Goal: Information Seeking & Learning: Find specific fact

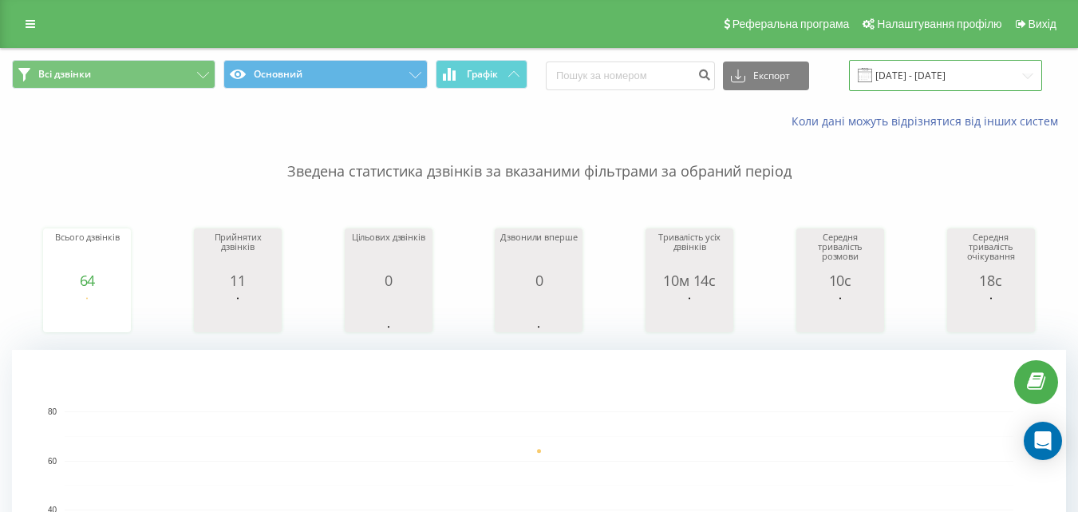
click at [965, 66] on input "23.09.2025 - 23.09.2025" at bounding box center [945, 75] width 193 height 31
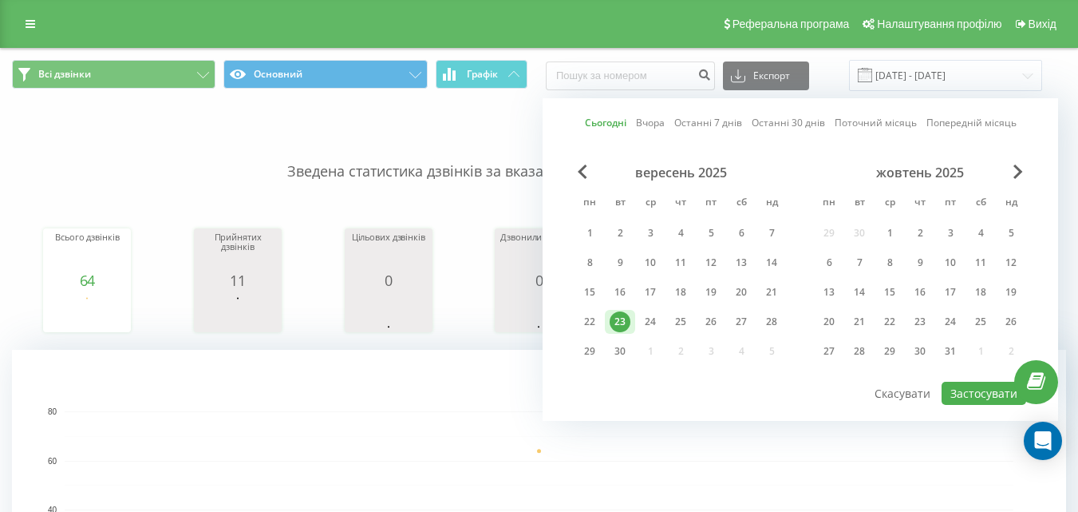
click at [611, 122] on link "Сьогодні" at bounding box center [606, 122] width 42 height 15
click at [980, 395] on button "Застосувати" at bounding box center [984, 393] width 85 height 23
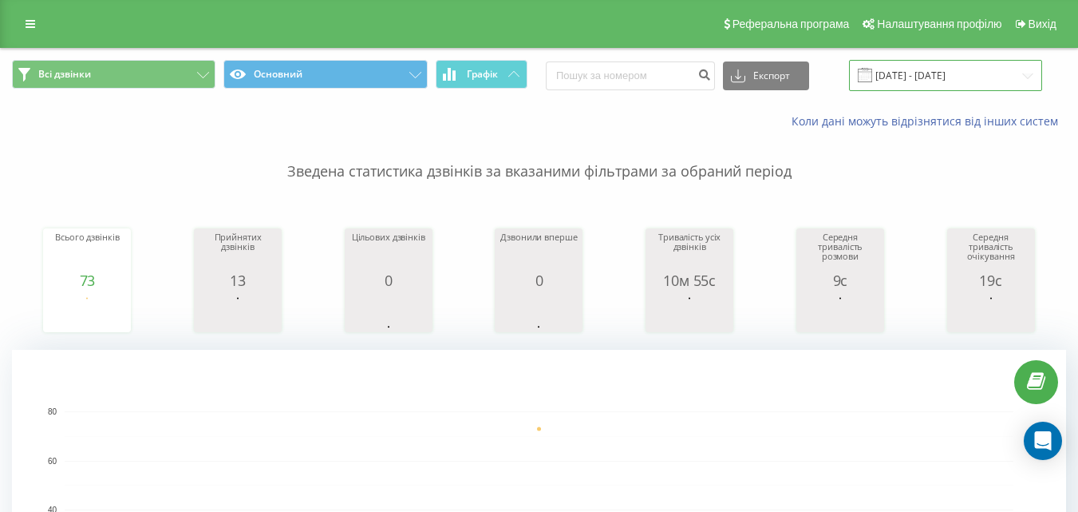
click at [916, 85] on input "[DATE] - [DATE]" at bounding box center [945, 75] width 193 height 31
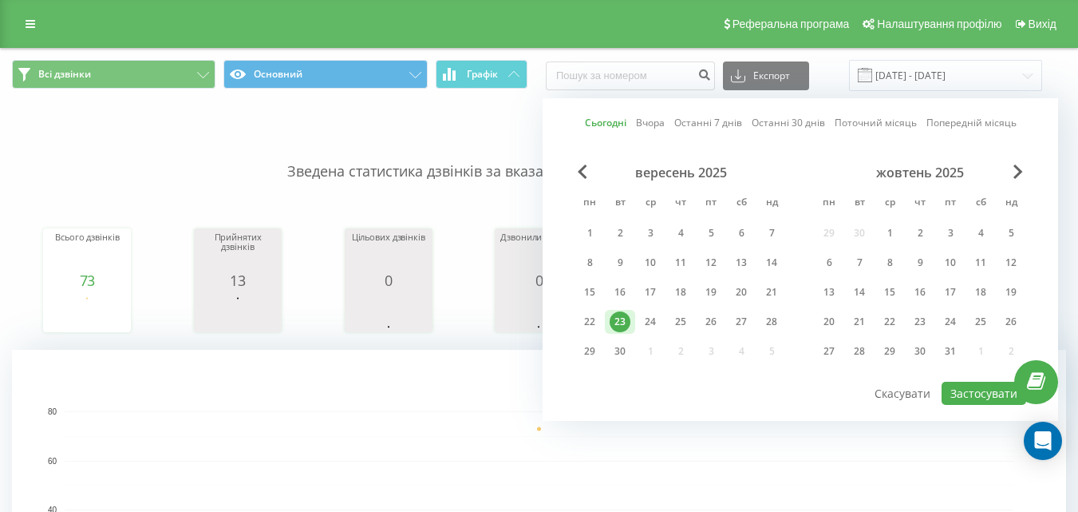
click at [616, 116] on link "Сьогодні" at bounding box center [606, 122] width 42 height 15
click at [962, 394] on button "Застосувати" at bounding box center [984, 393] width 85 height 23
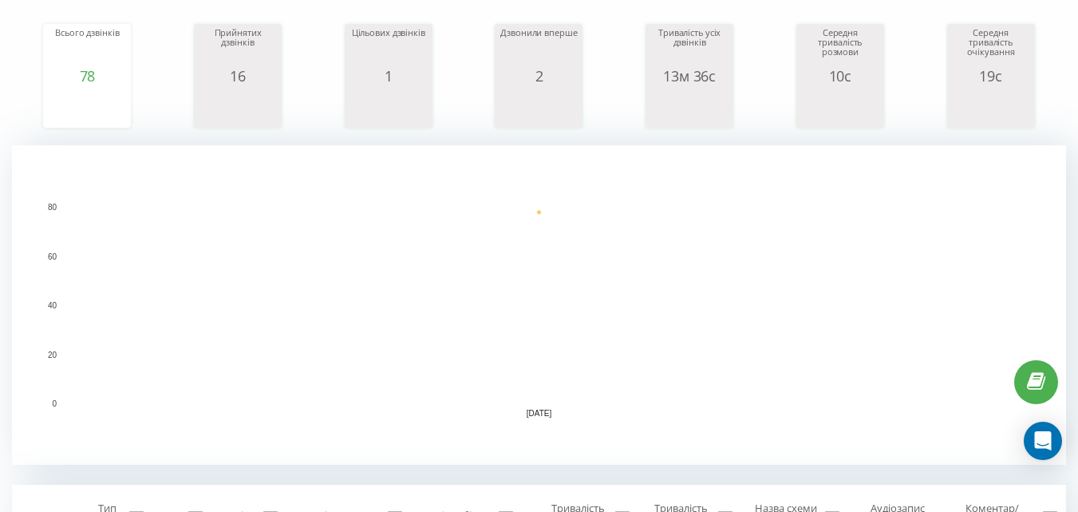
scroll to position [479, 0]
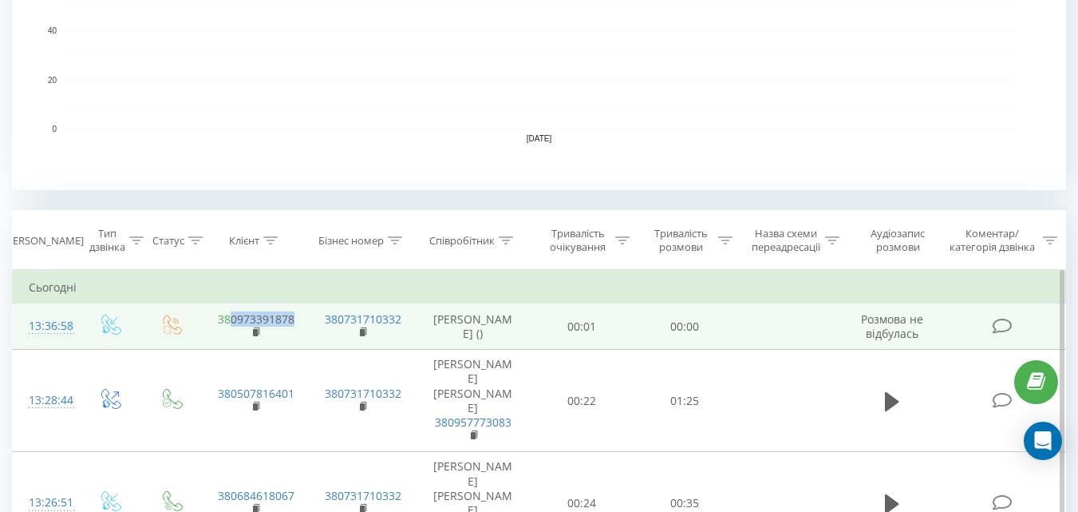
drag, startPoint x: 297, startPoint y: 326, endPoint x: 233, endPoint y: 335, distance: 64.6
click at [233, 335] on td "380973391878" at bounding box center [255, 326] width 107 height 46
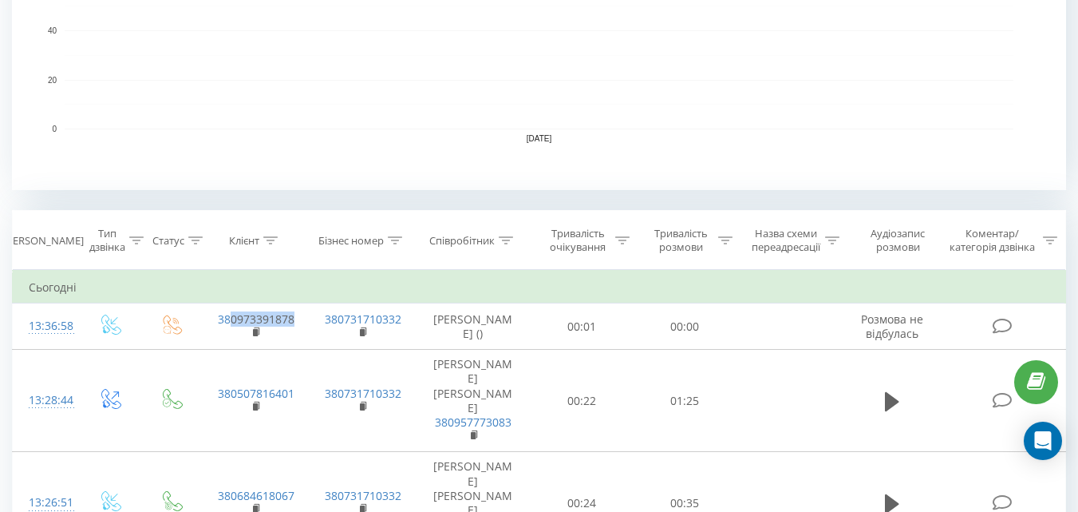
copy link "0973391878"
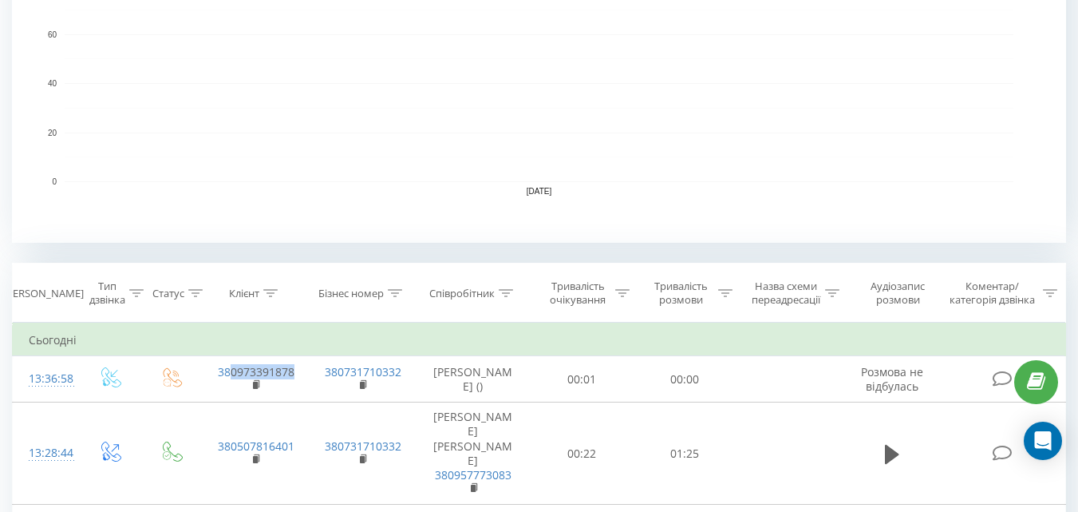
scroll to position [639, 0]
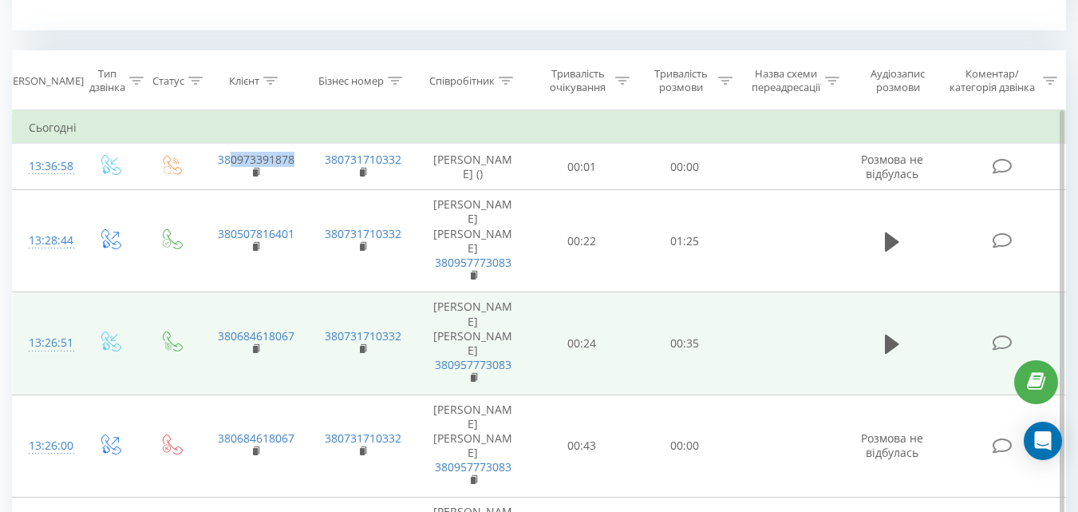
copy link "0973391878"
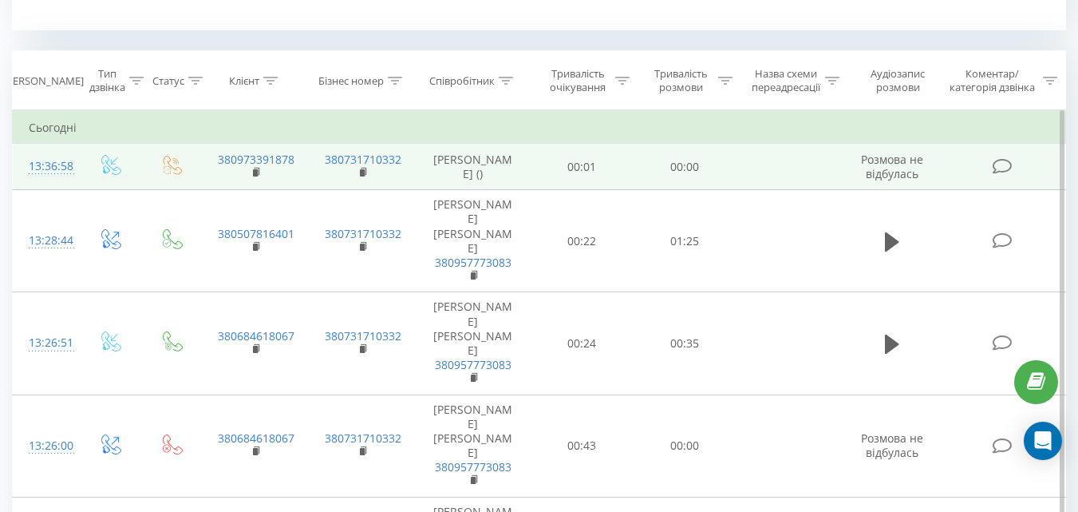
click at [759, 183] on td at bounding box center [790, 167] width 107 height 46
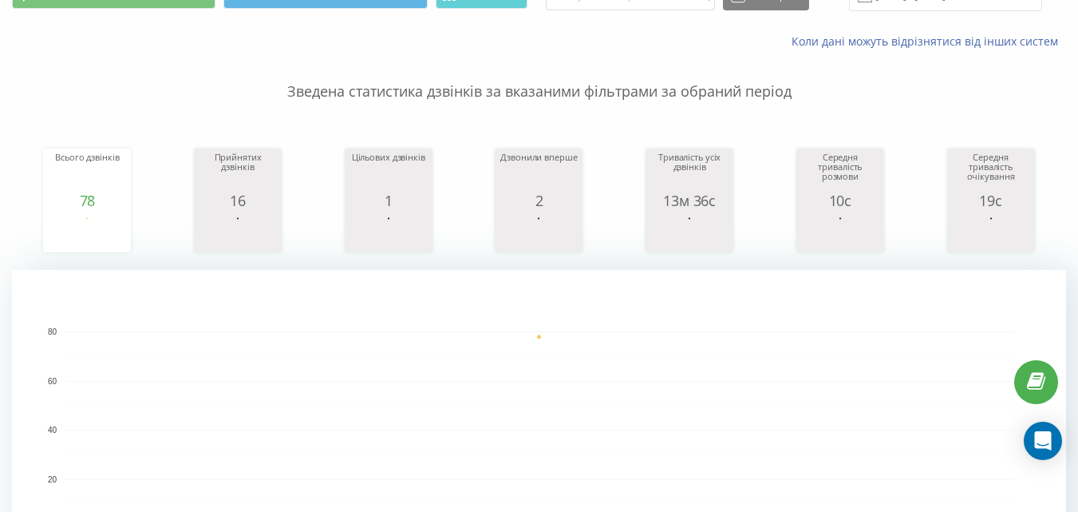
scroll to position [0, 0]
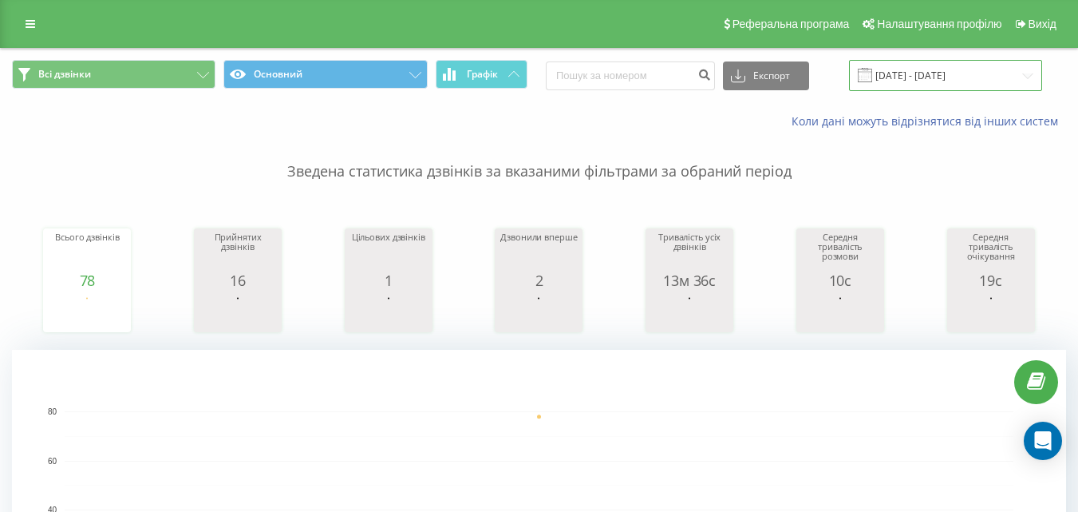
click at [891, 81] on input "[DATE] - [DATE]" at bounding box center [945, 75] width 193 height 31
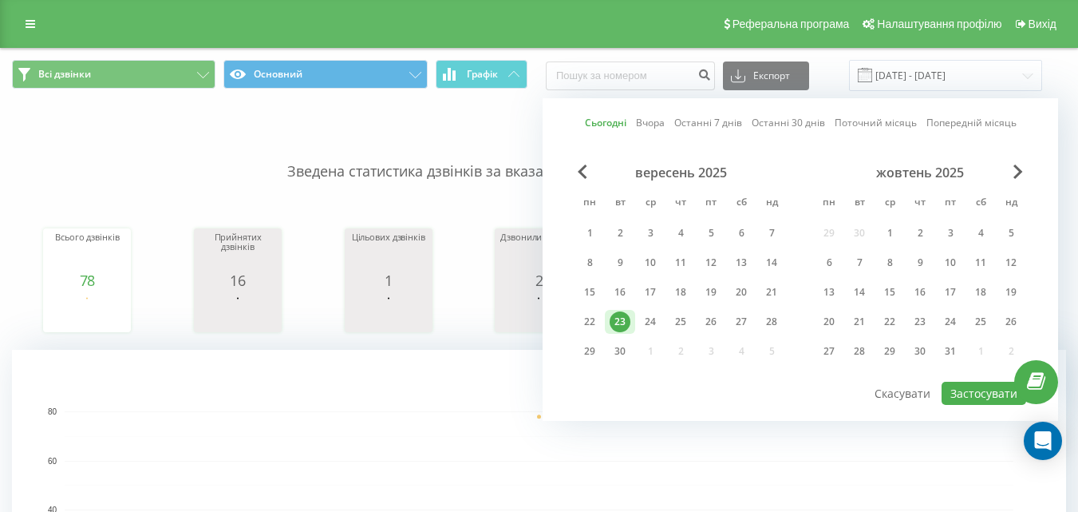
click at [610, 121] on link "Сьогодні" at bounding box center [606, 122] width 42 height 15
click at [978, 394] on button "Застосувати" at bounding box center [984, 393] width 85 height 23
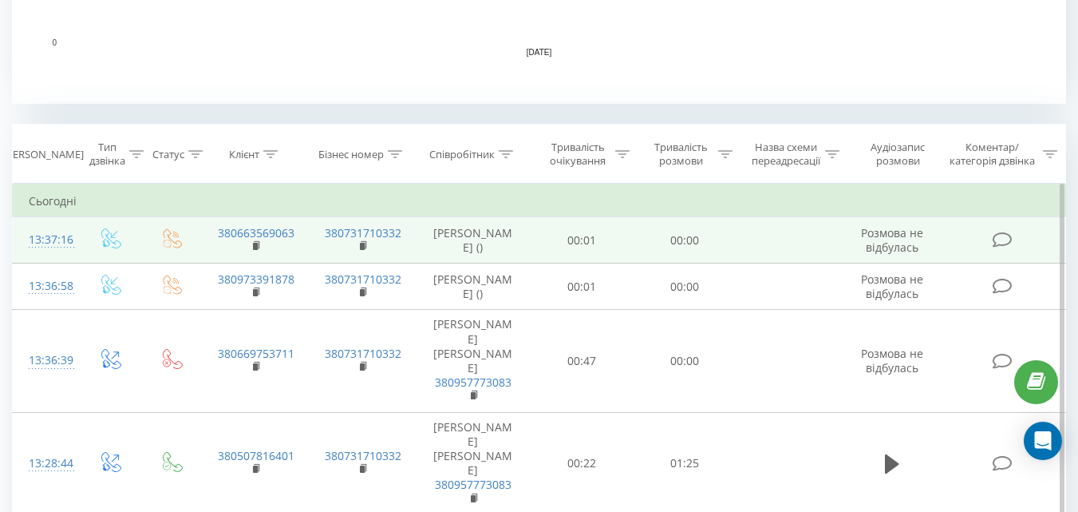
scroll to position [559, 0]
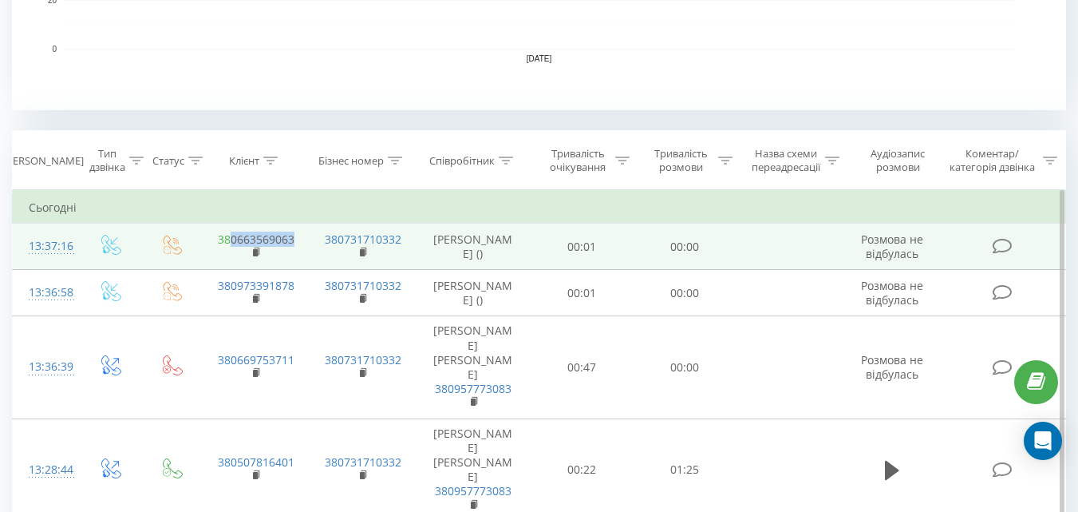
drag, startPoint x: 299, startPoint y: 256, endPoint x: 233, endPoint y: 252, distance: 65.6
click at [233, 252] on td "380663569063" at bounding box center [255, 247] width 107 height 46
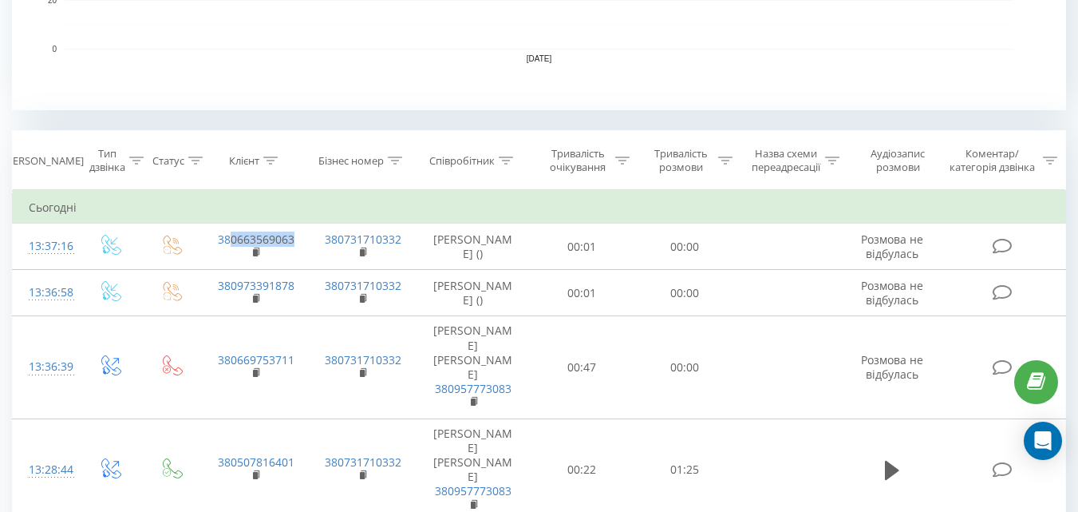
copy link "0663569063"
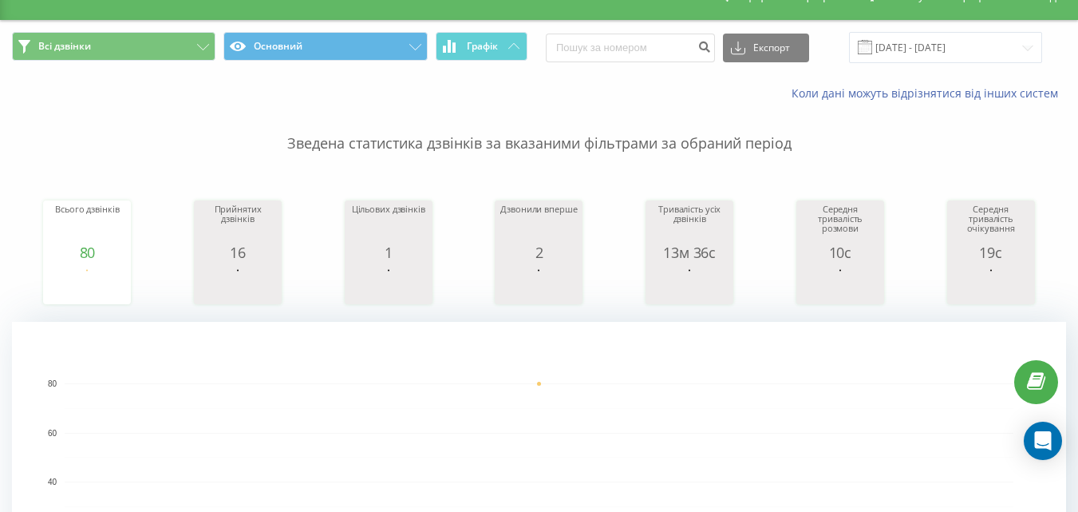
scroll to position [0, 0]
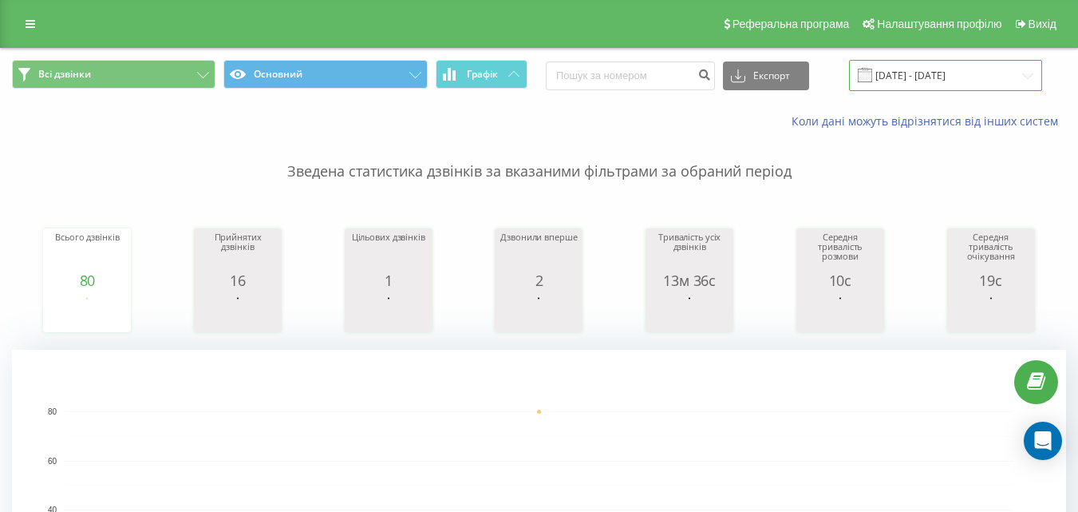
click at [940, 65] on input "[DATE] - [DATE]" at bounding box center [945, 75] width 193 height 31
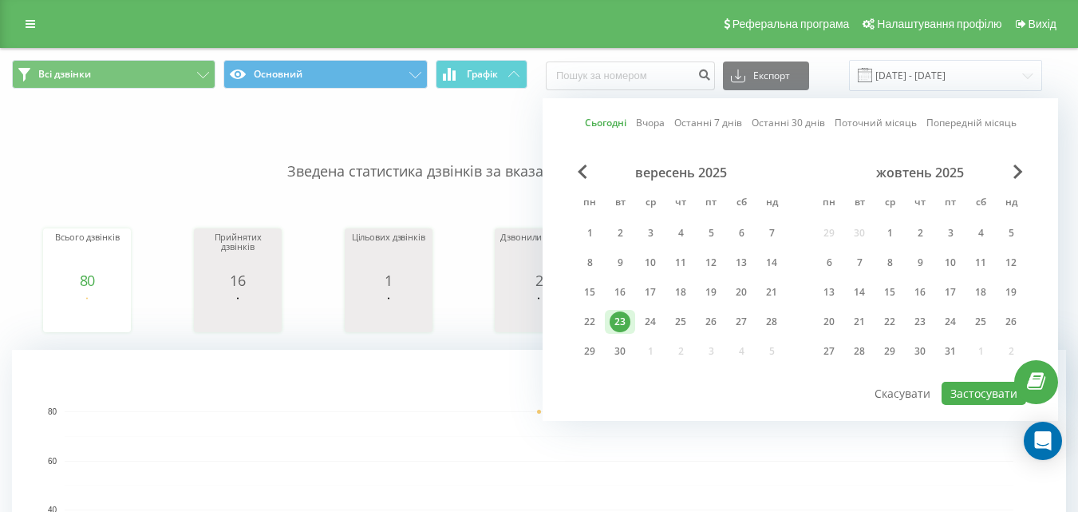
click at [613, 120] on link "Сьогодні" at bounding box center [606, 122] width 42 height 15
click at [983, 390] on button "Застосувати" at bounding box center [984, 393] width 85 height 23
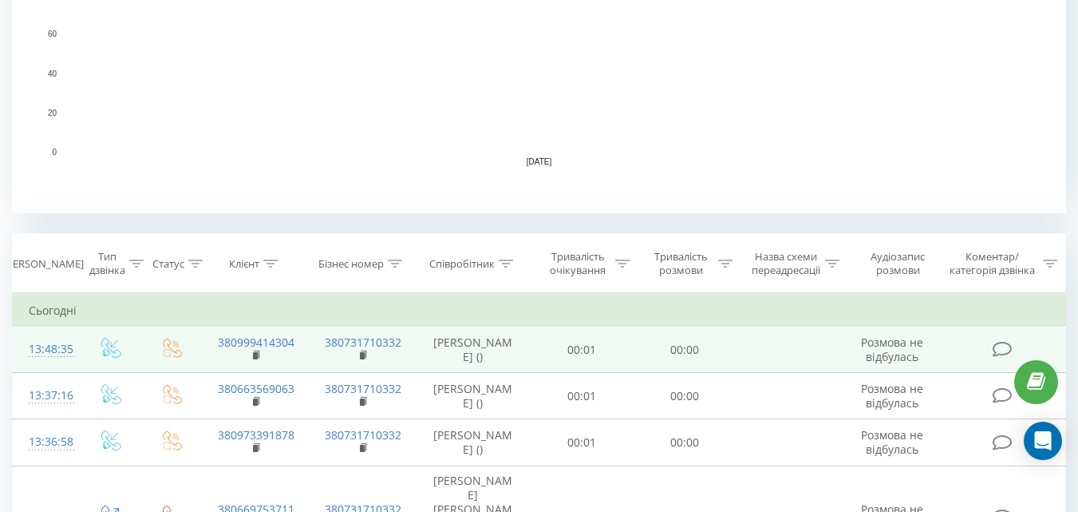
scroll to position [479, 0]
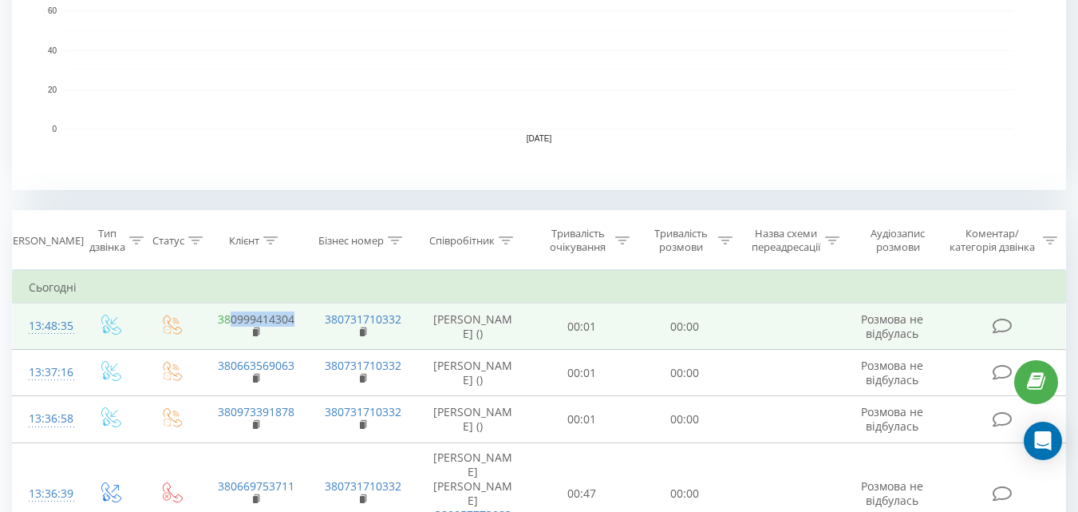
drag, startPoint x: 304, startPoint y: 332, endPoint x: 232, endPoint y: 334, distance: 71.9
click at [232, 334] on td "380999414304" at bounding box center [255, 326] width 107 height 46
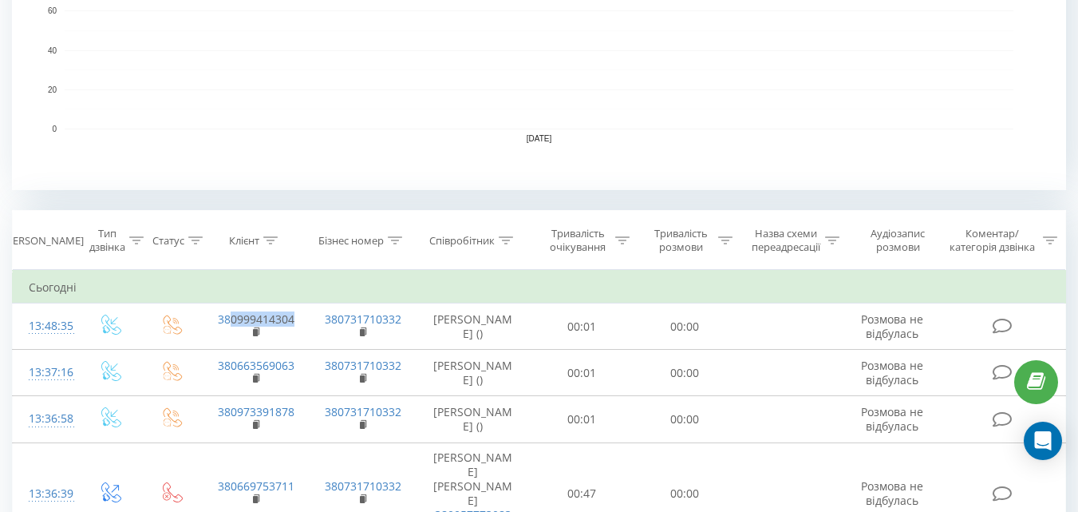
copy link "0999414304"
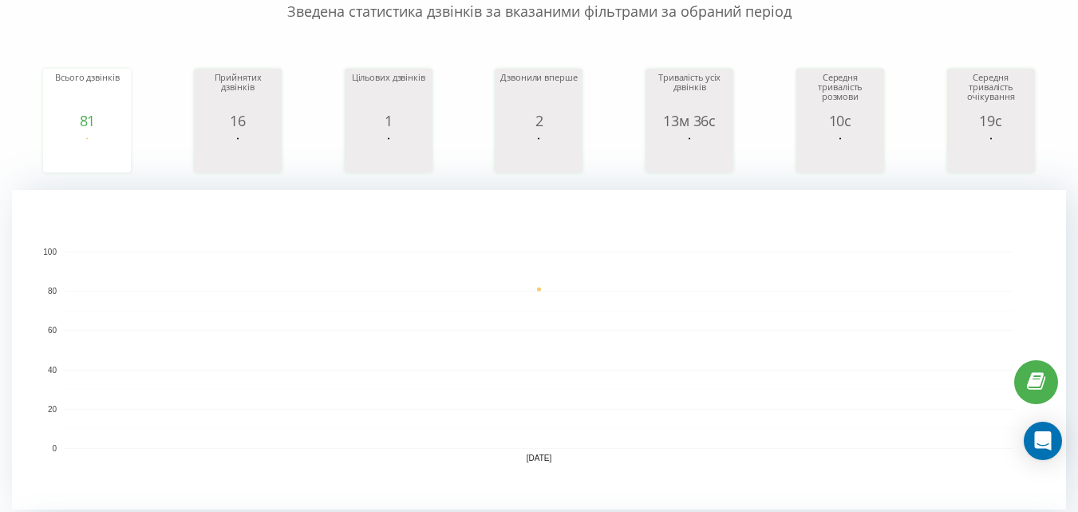
scroll to position [0, 0]
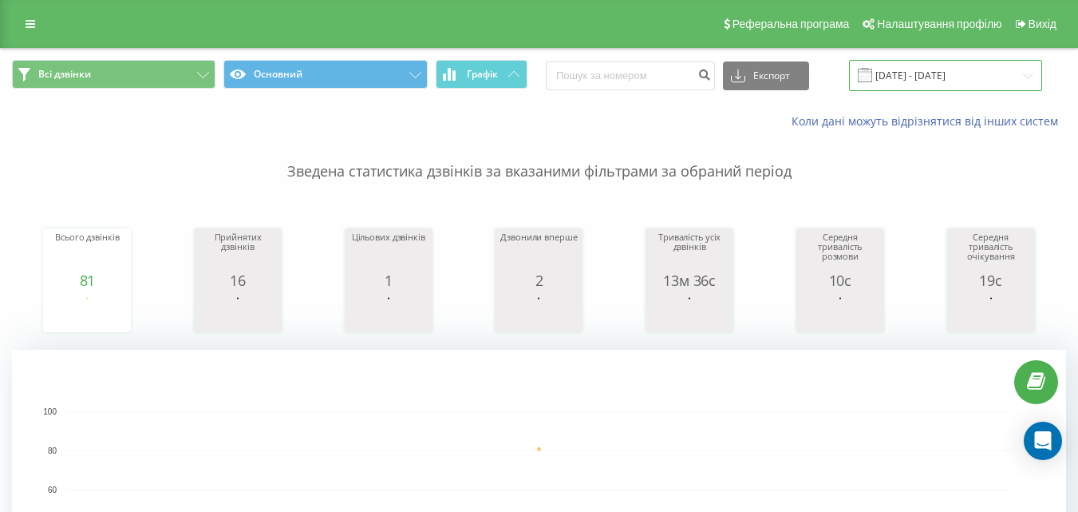
click at [919, 67] on input "[DATE] - [DATE]" at bounding box center [945, 75] width 193 height 31
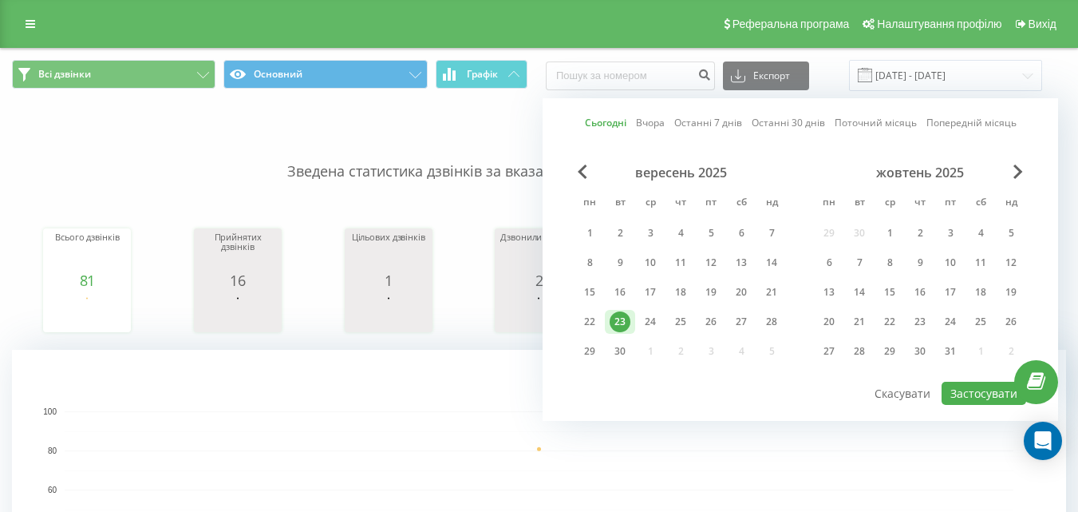
click at [603, 123] on link "Сьогодні" at bounding box center [606, 122] width 42 height 15
drag, startPoint x: 981, startPoint y: 390, endPoint x: 765, endPoint y: 227, distance: 270.1
click at [954, 370] on div "Сьогодні Вчора Останні 7 днів Останні 30 днів Поточний місяць Попередній місяць…" at bounding box center [801, 259] width 516 height 322
click at [971, 393] on button "Застосувати" at bounding box center [984, 393] width 85 height 23
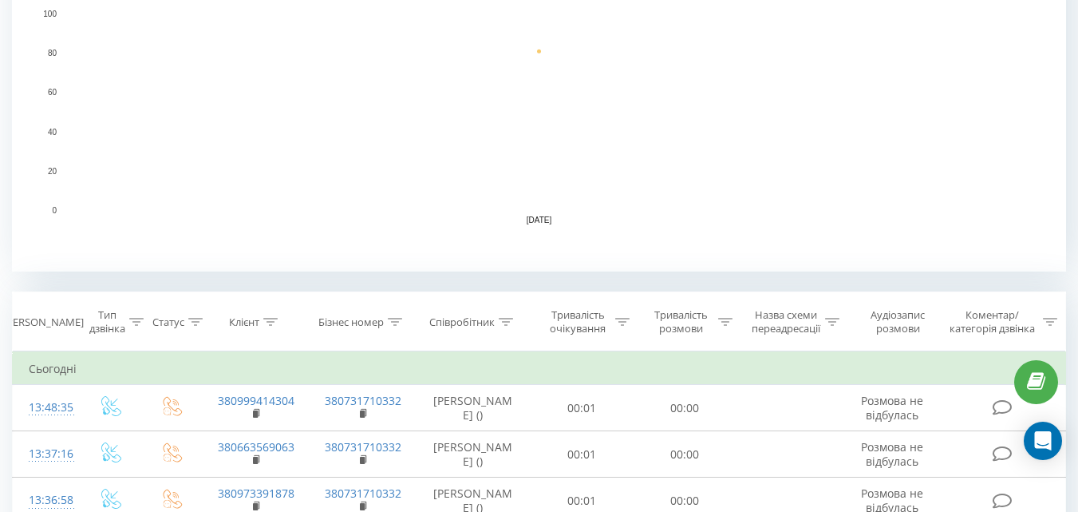
scroll to position [479, 0]
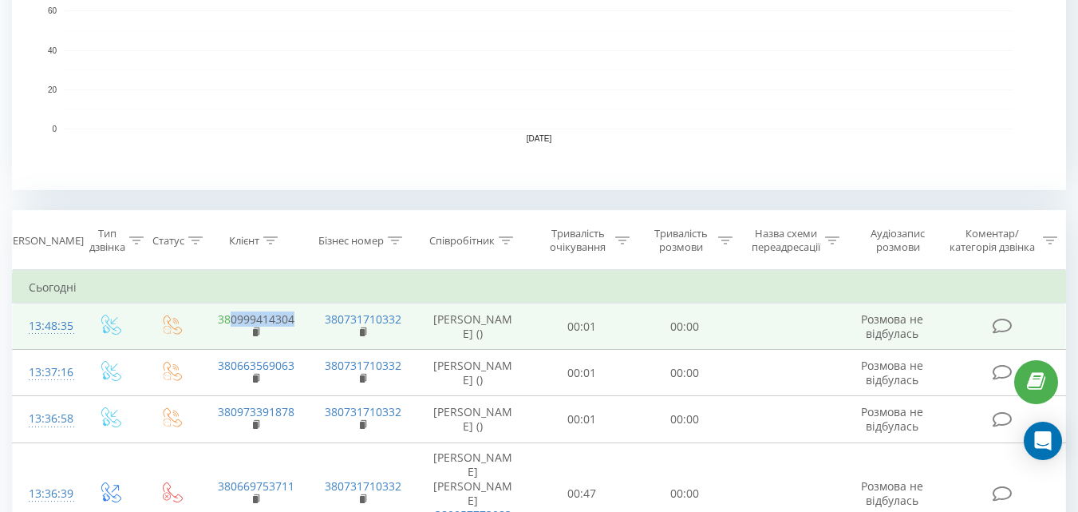
drag, startPoint x: 296, startPoint y: 336, endPoint x: 232, endPoint y: 334, distance: 63.9
click at [232, 334] on td "380999414304" at bounding box center [255, 326] width 107 height 46
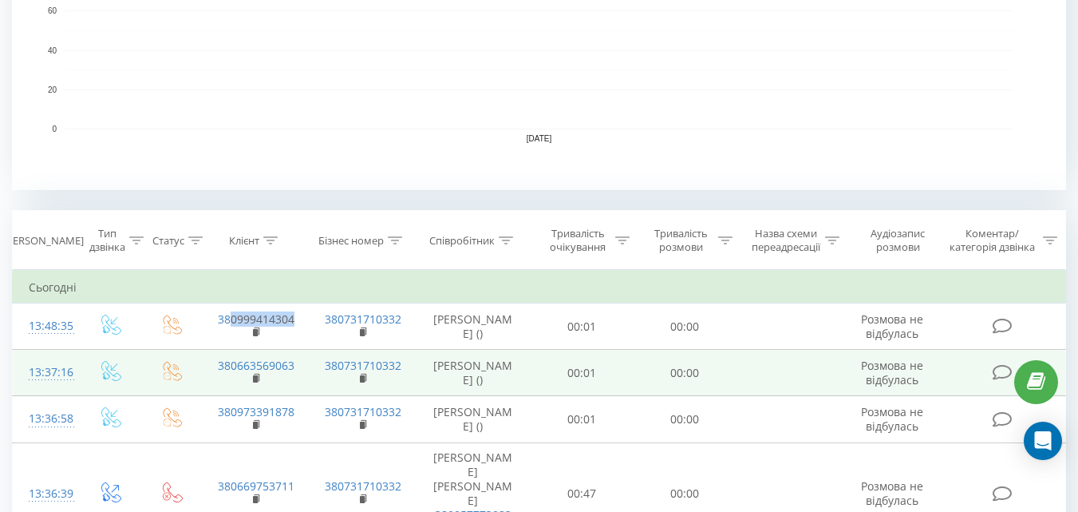
copy link "0999414304"
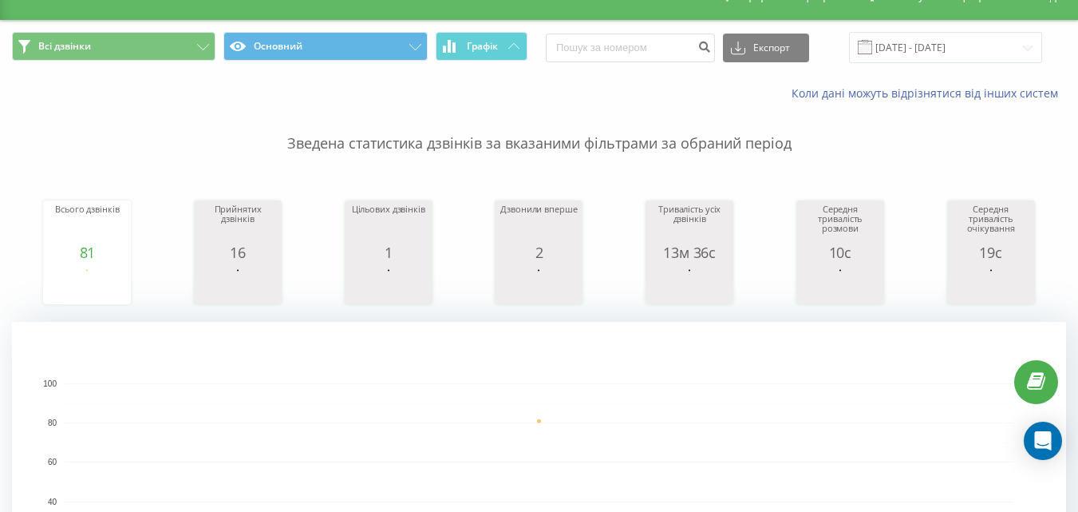
scroll to position [0, 0]
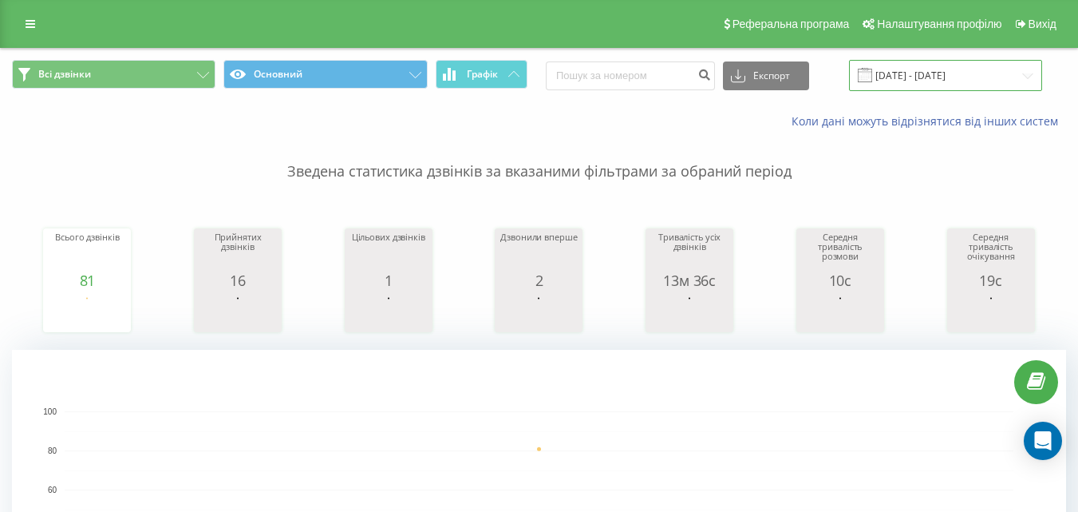
click at [935, 66] on input "[DATE] - [DATE]" at bounding box center [945, 75] width 193 height 31
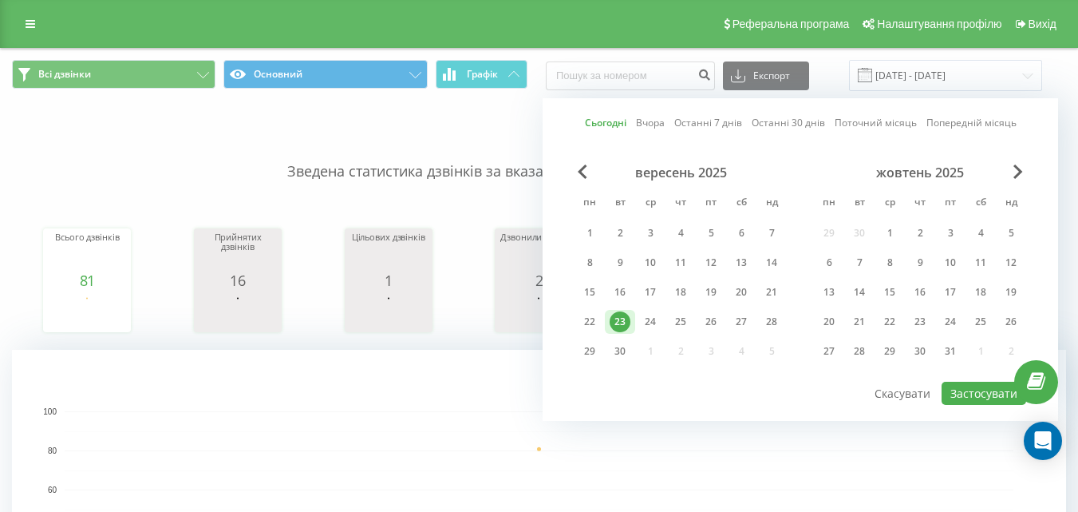
click at [608, 119] on link "Сьогодні" at bounding box center [606, 122] width 42 height 15
click at [991, 391] on button "Застосувати" at bounding box center [984, 393] width 85 height 23
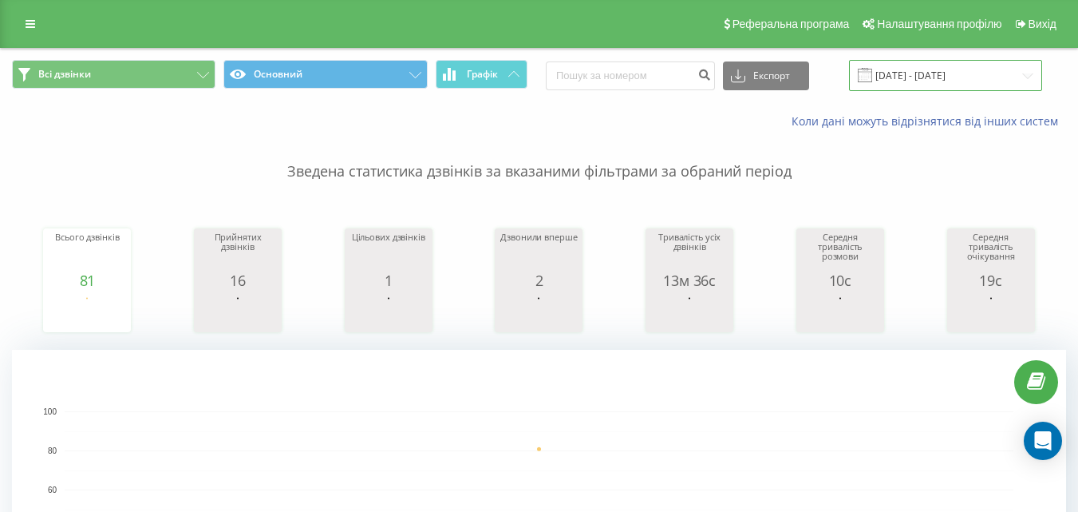
click at [904, 76] on input "[DATE] - [DATE]" at bounding box center [945, 75] width 193 height 31
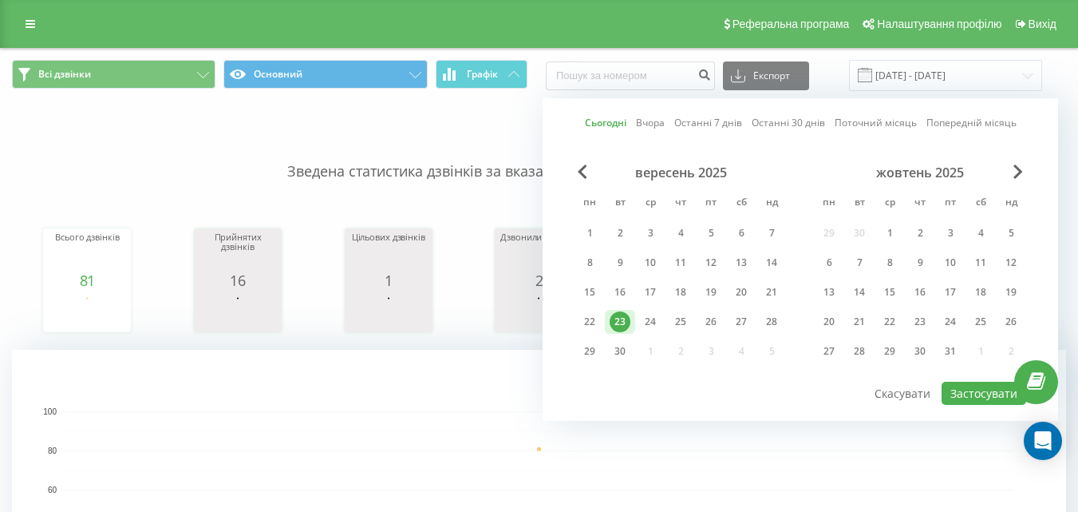
click at [600, 121] on link "Сьогодні" at bounding box center [606, 122] width 42 height 15
click at [965, 391] on button "Застосувати" at bounding box center [984, 393] width 85 height 23
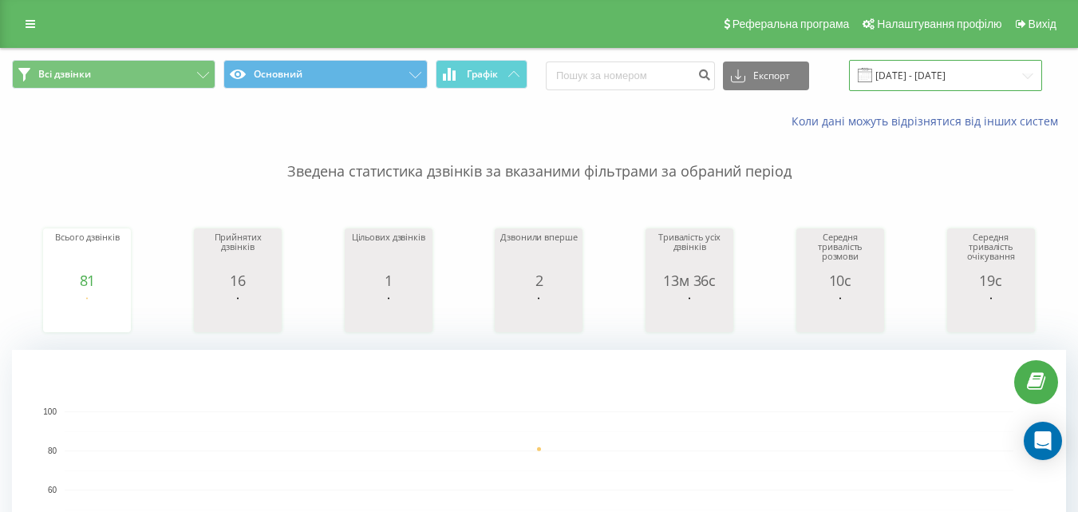
drag, startPoint x: 987, startPoint y: 76, endPoint x: 937, endPoint y: 90, distance: 52.3
click at [987, 76] on input "[DATE] - [DATE]" at bounding box center [945, 75] width 193 height 31
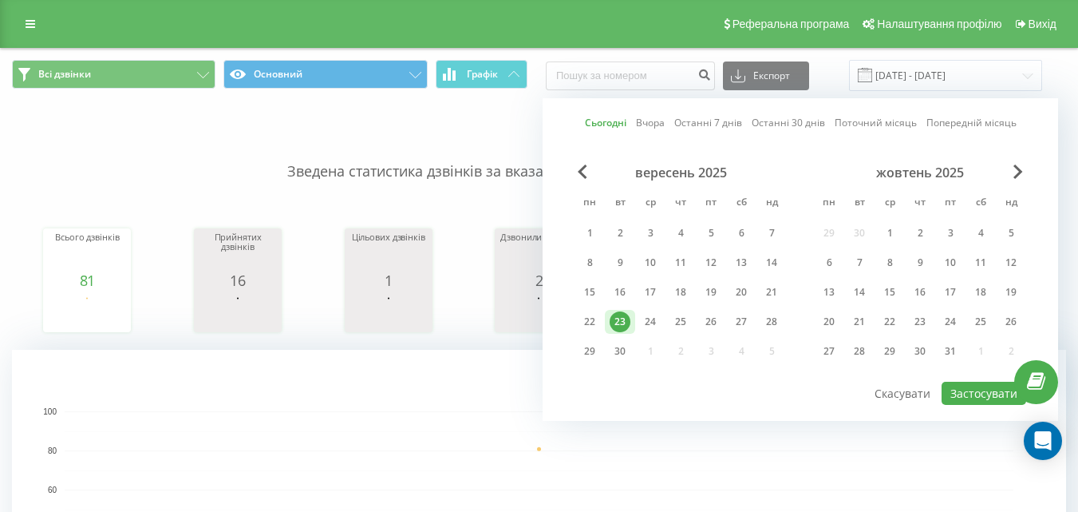
click at [604, 128] on link "Сьогодні" at bounding box center [606, 122] width 42 height 15
click at [979, 395] on button "Застосувати" at bounding box center [984, 393] width 85 height 23
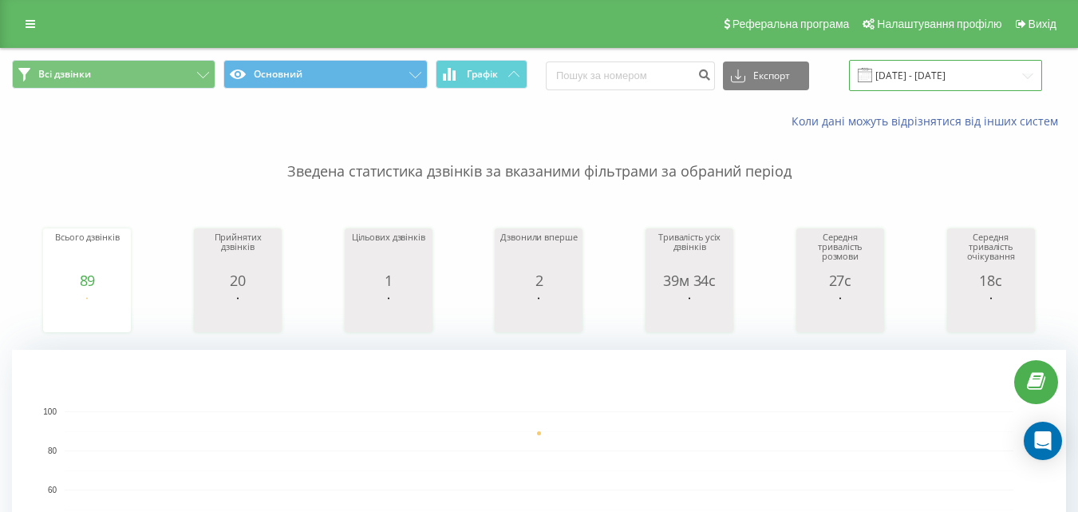
click at [917, 77] on input "[DATE] - [DATE]" at bounding box center [945, 75] width 193 height 31
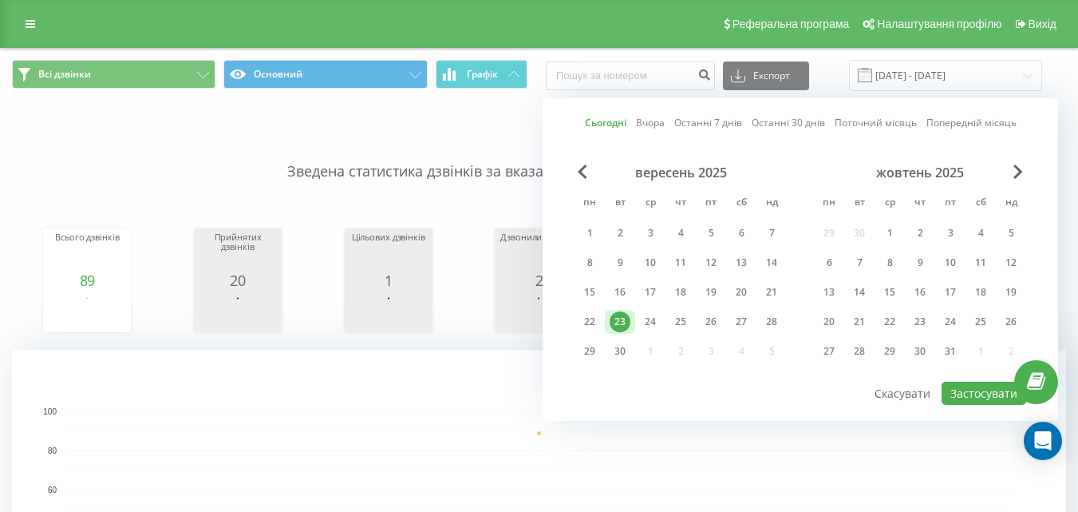
click at [604, 125] on link "Сьогодні" at bounding box center [606, 122] width 42 height 15
click at [987, 398] on button "Застосувати" at bounding box center [984, 393] width 85 height 23
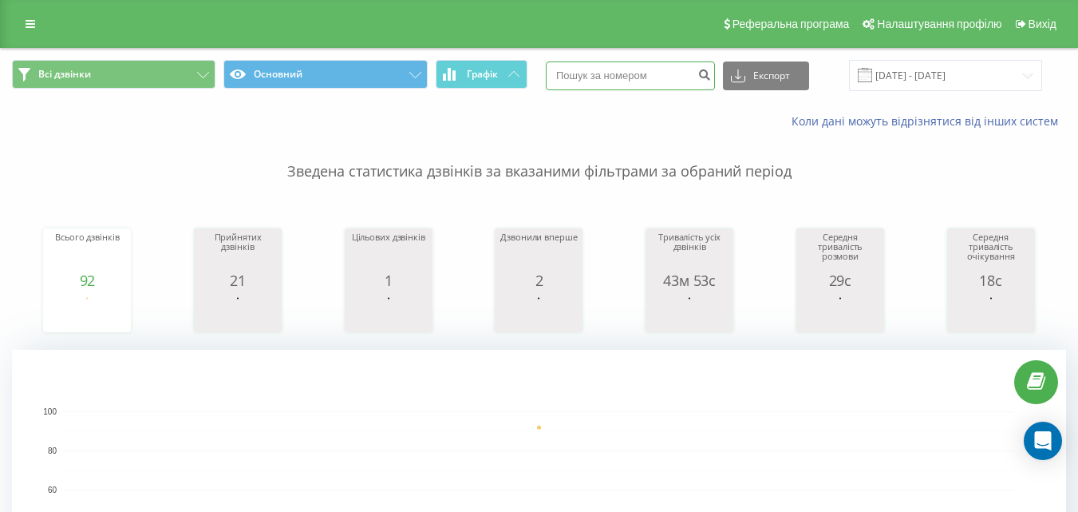
click at [631, 83] on input at bounding box center [630, 75] width 169 height 29
paste input "+38 066 144 59 80"
click at [649, 76] on input "+38 066 144 59 80" at bounding box center [630, 75] width 169 height 29
click at [633, 73] on input "+38 066 144 5980" at bounding box center [630, 75] width 169 height 29
click at [614, 73] on input "+38 066 1445980" at bounding box center [630, 75] width 169 height 29
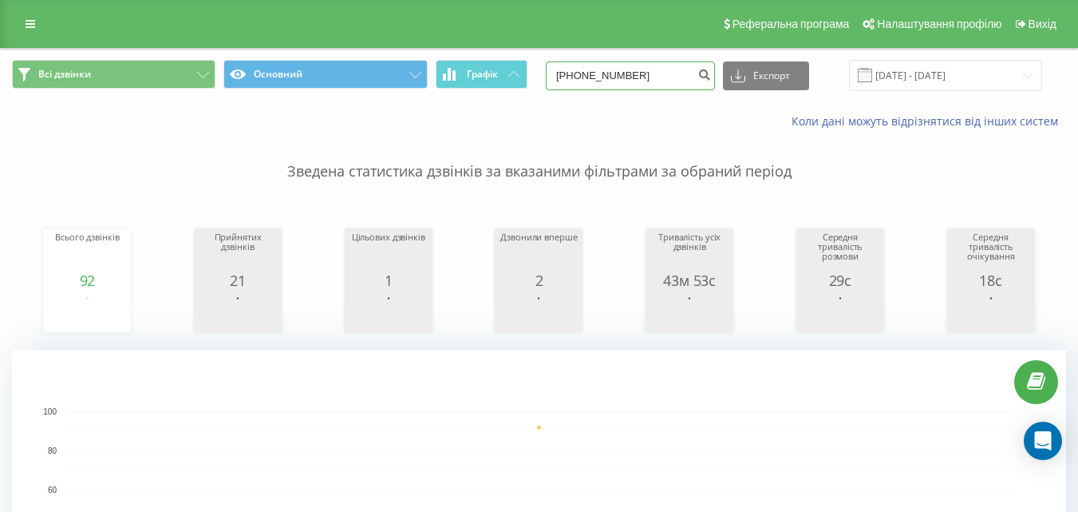
click at [594, 73] on input "+38 0661445980" at bounding box center [630, 75] width 169 height 29
type input "0661445980"
click at [711, 77] on icon "submit" at bounding box center [705, 73] width 14 height 10
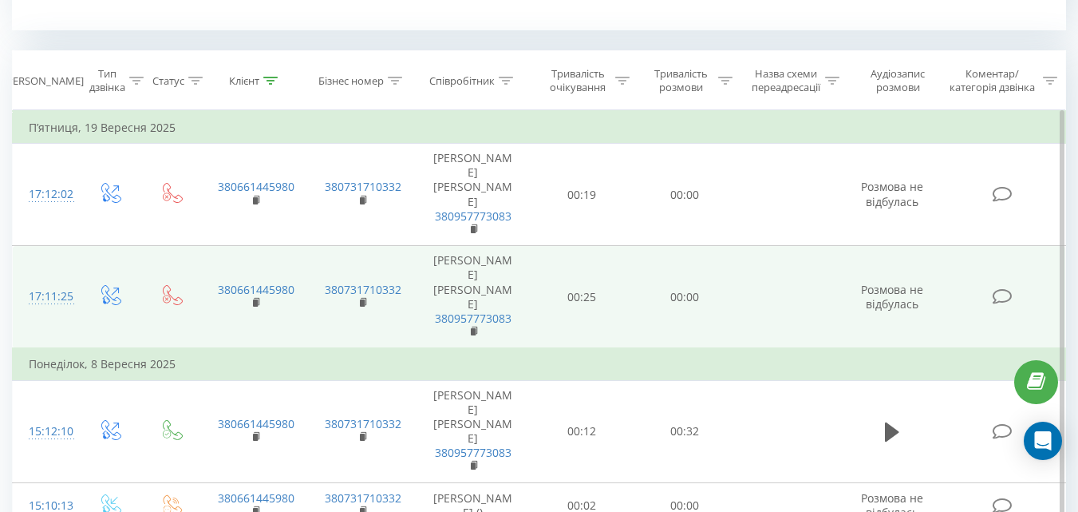
scroll to position [718, 0]
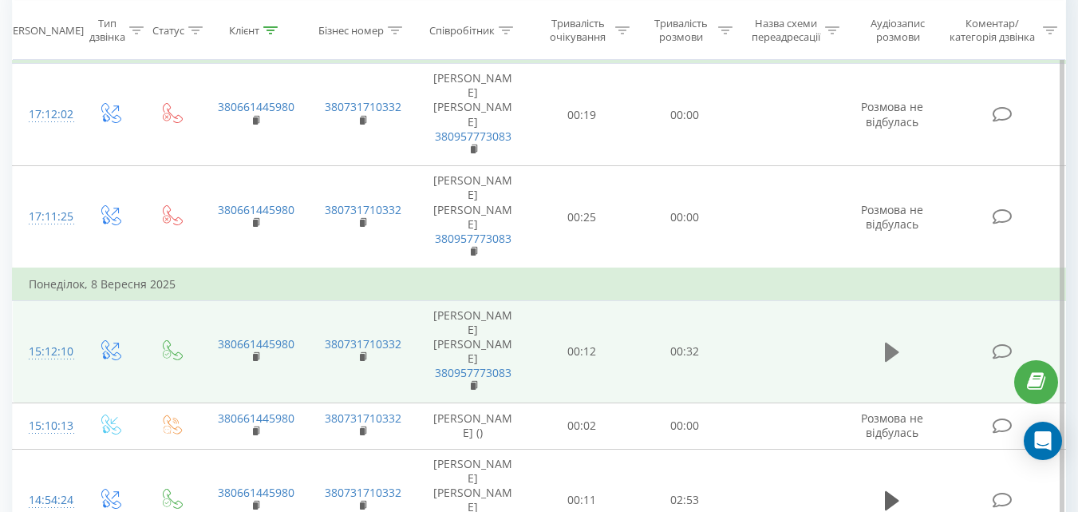
click at [891, 346] on icon at bounding box center [892, 351] width 14 height 19
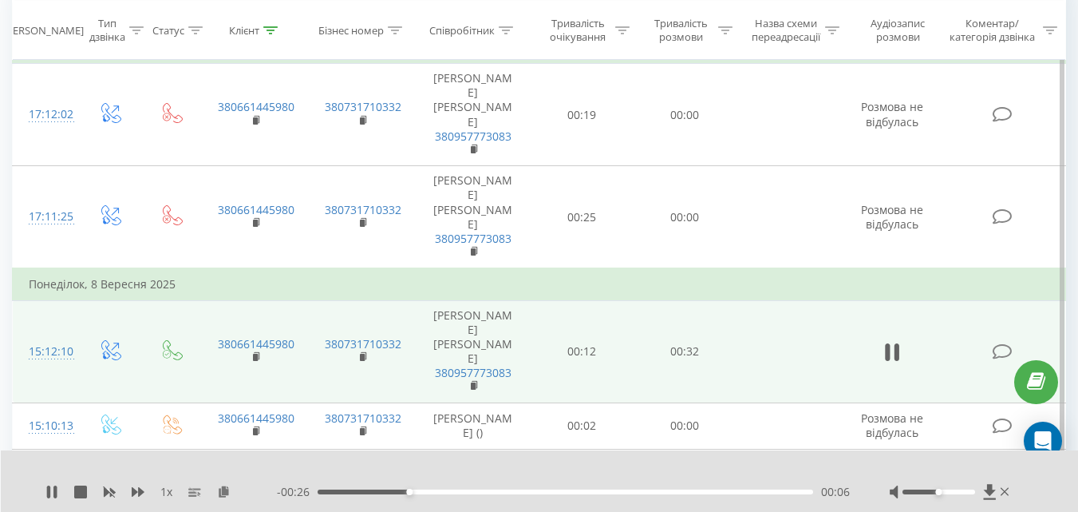
click at [528, 478] on div at bounding box center [529, 471] width 774 height 18
click at [52, 493] on icon at bounding box center [51, 491] width 13 height 13
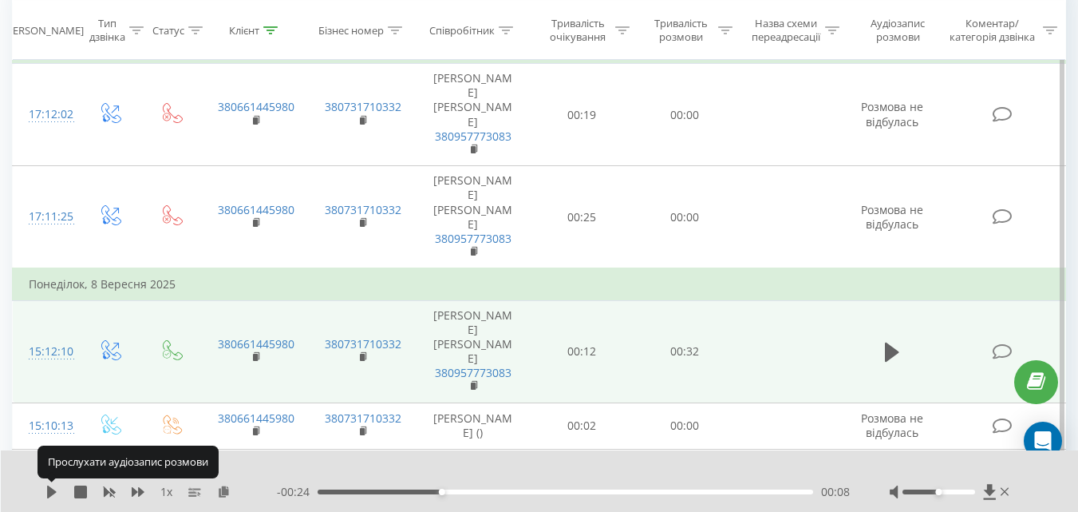
click at [52, 493] on icon at bounding box center [52, 491] width 10 height 13
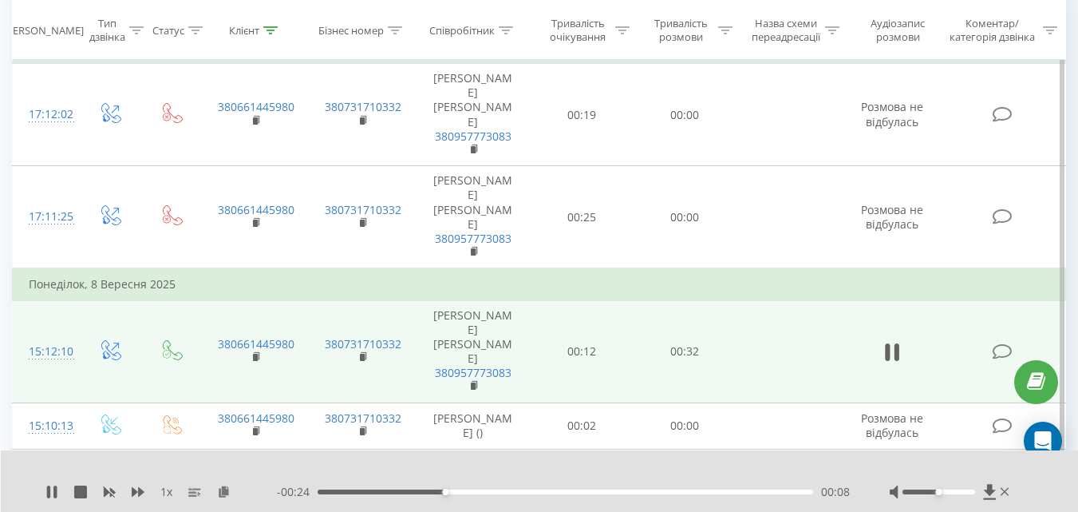
click at [52, 493] on icon at bounding box center [51, 491] width 13 height 13
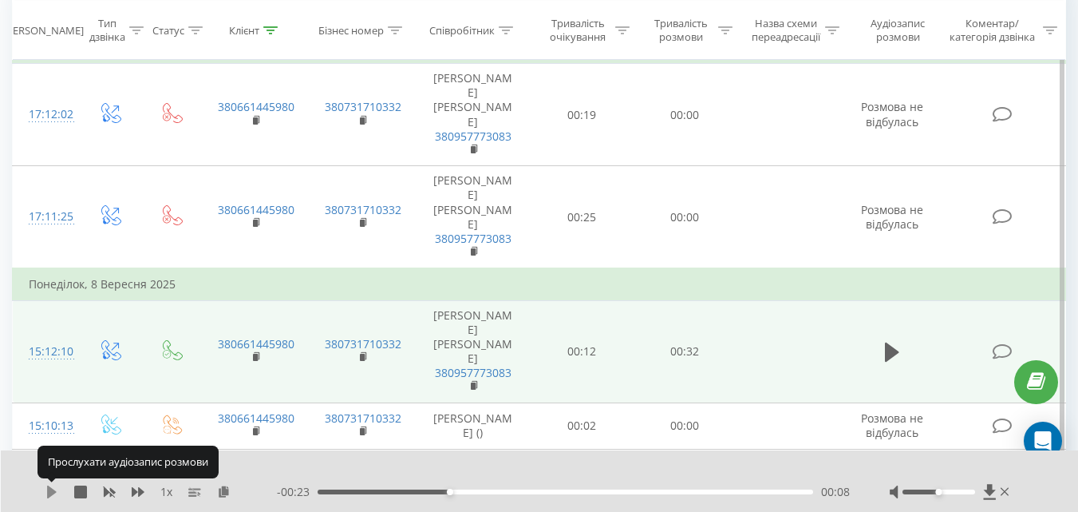
click at [51, 493] on icon at bounding box center [52, 491] width 10 height 13
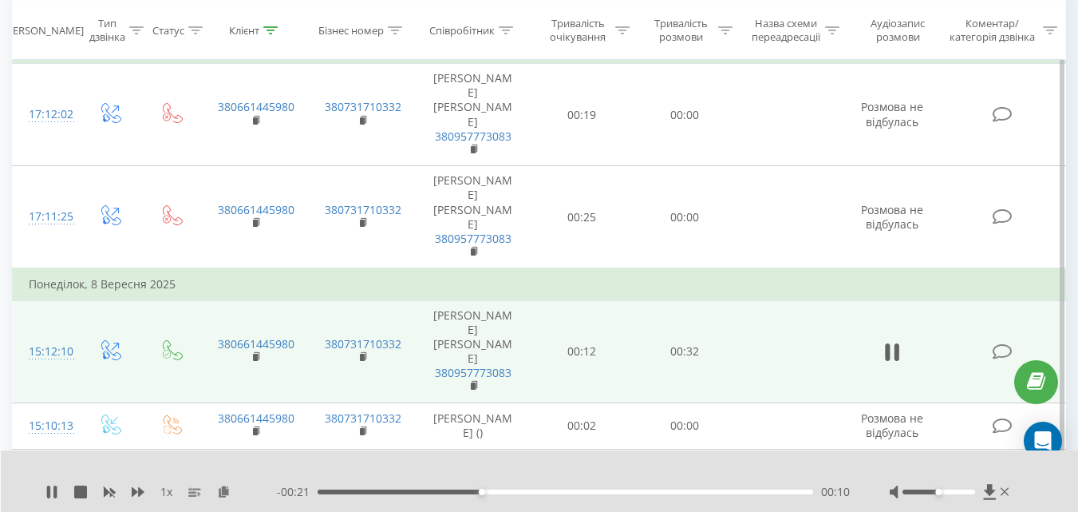
click at [577, 491] on div "00:10" at bounding box center [566, 491] width 496 height 5
click at [49, 494] on icon at bounding box center [48, 491] width 3 height 13
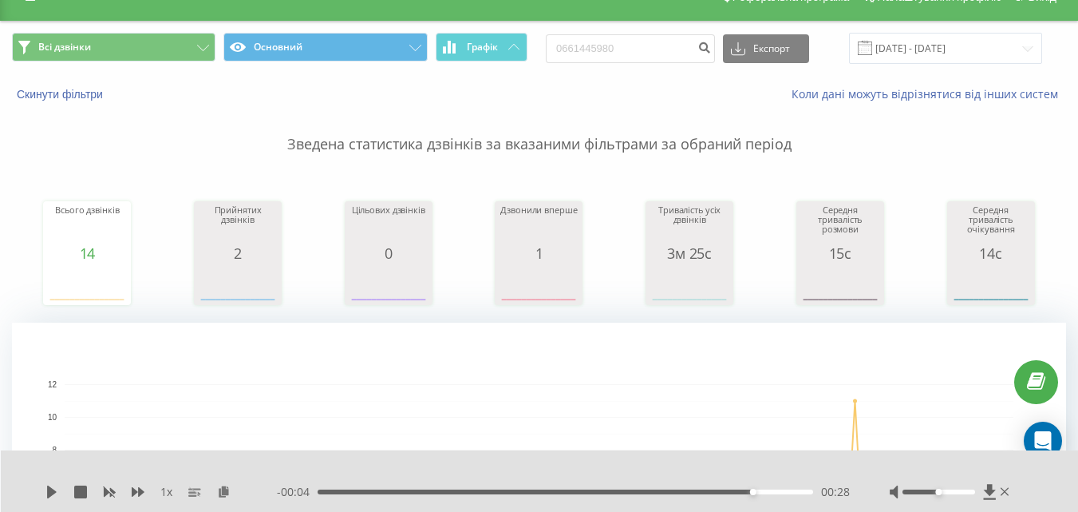
scroll to position [0, 0]
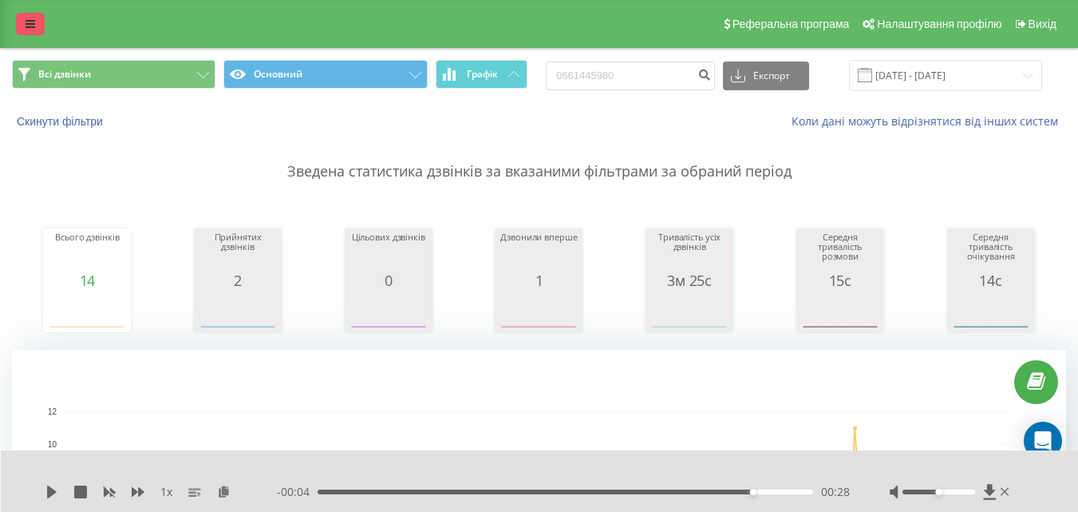
click at [28, 22] on icon at bounding box center [31, 23] width 10 height 11
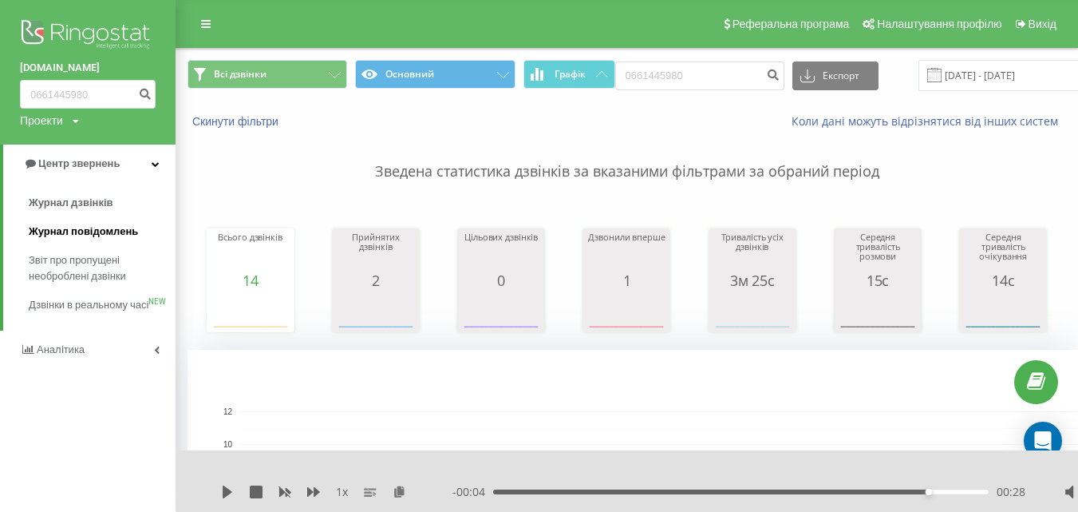
click at [65, 229] on span "Журнал повідомлень" at bounding box center [83, 232] width 109 height 16
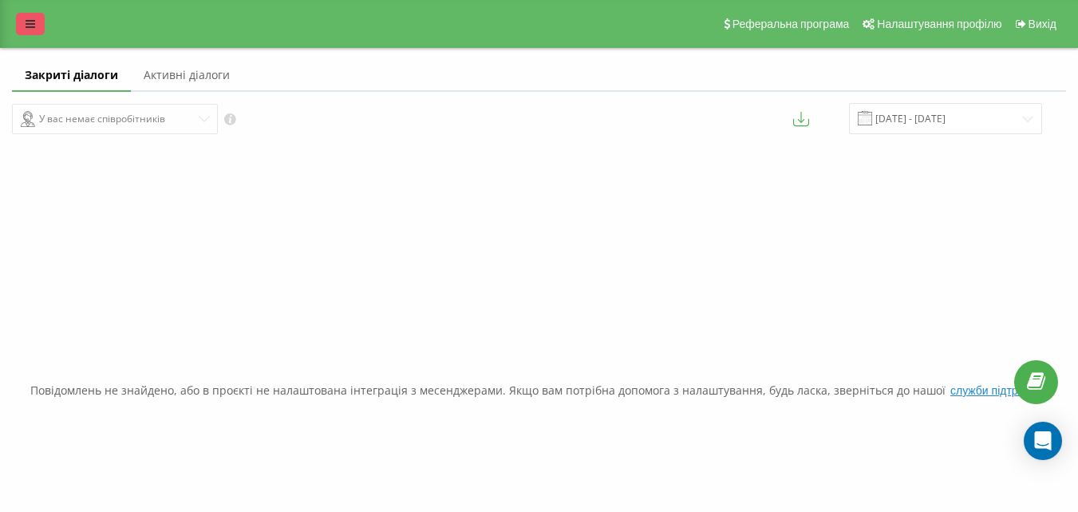
click at [30, 26] on icon at bounding box center [31, 23] width 10 height 11
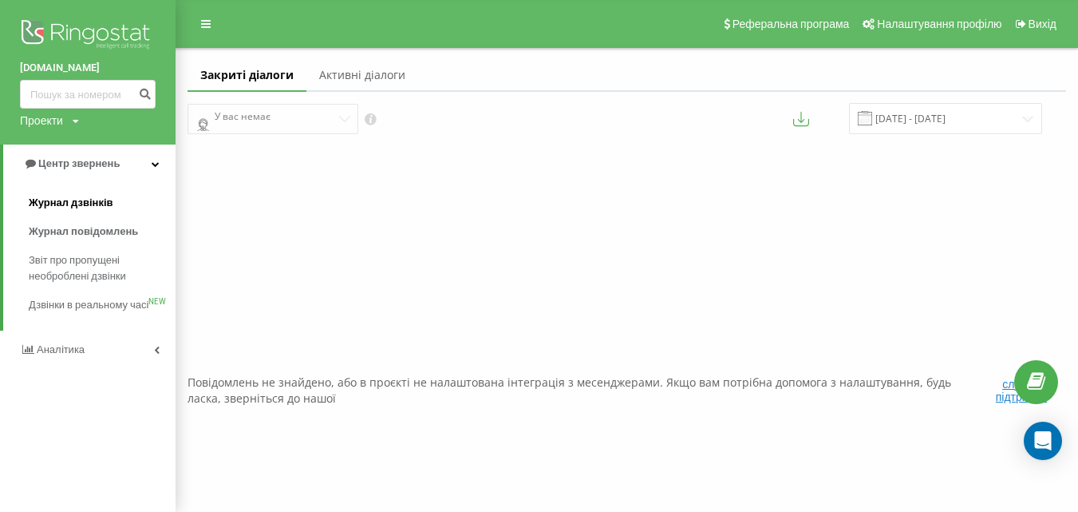
click at [73, 195] on link "Журнал дзвінків" at bounding box center [102, 202] width 147 height 29
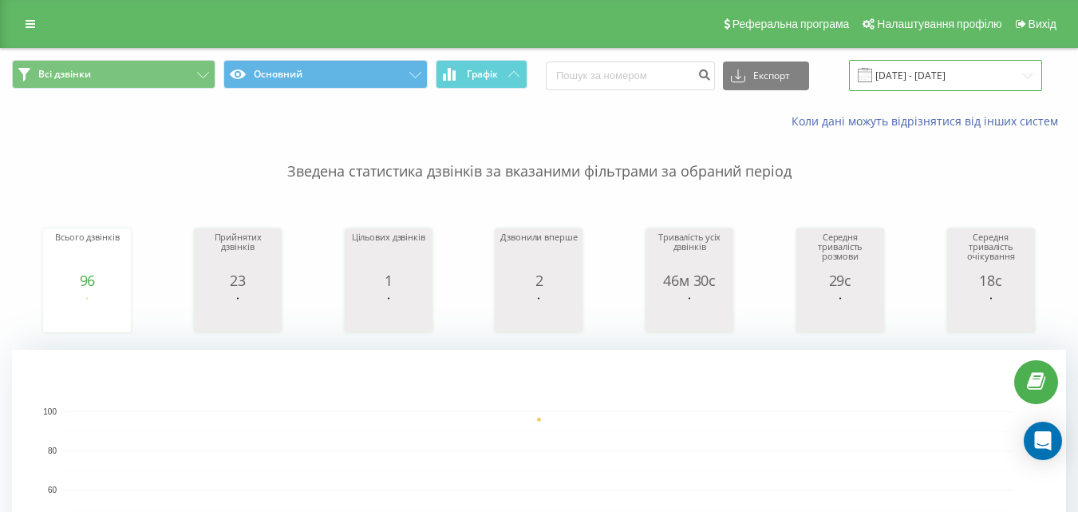
click at [940, 73] on input "[DATE] - [DATE]" at bounding box center [945, 75] width 193 height 31
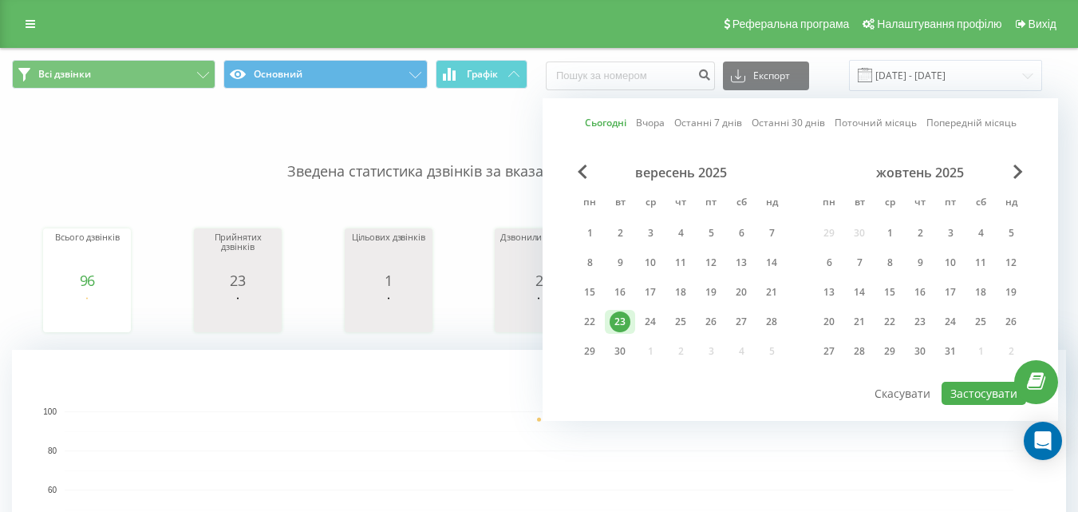
click at [607, 125] on link "Сьогодні" at bounding box center [606, 122] width 42 height 15
click at [976, 395] on button "Застосувати" at bounding box center [984, 393] width 85 height 23
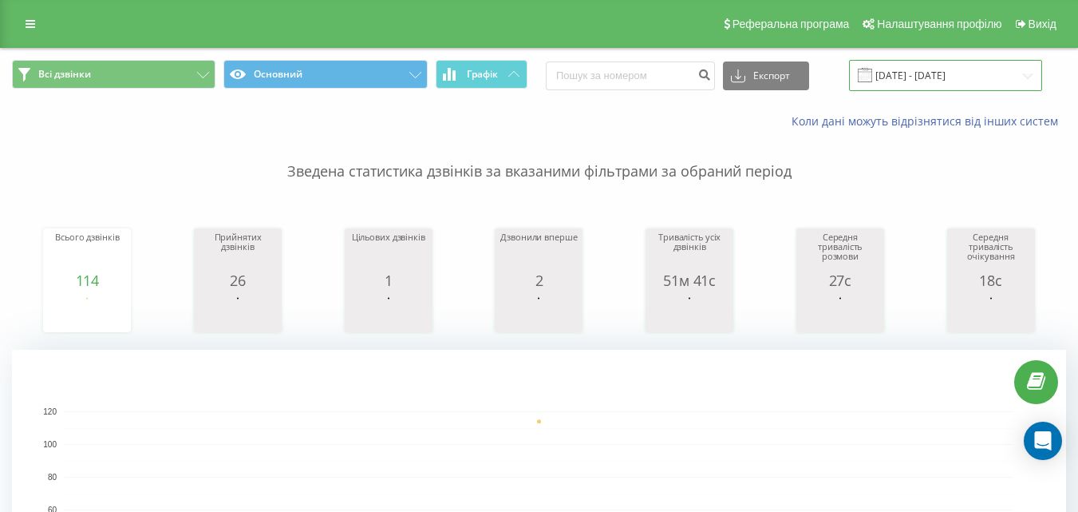
click at [946, 76] on input "[DATE] - [DATE]" at bounding box center [945, 75] width 193 height 31
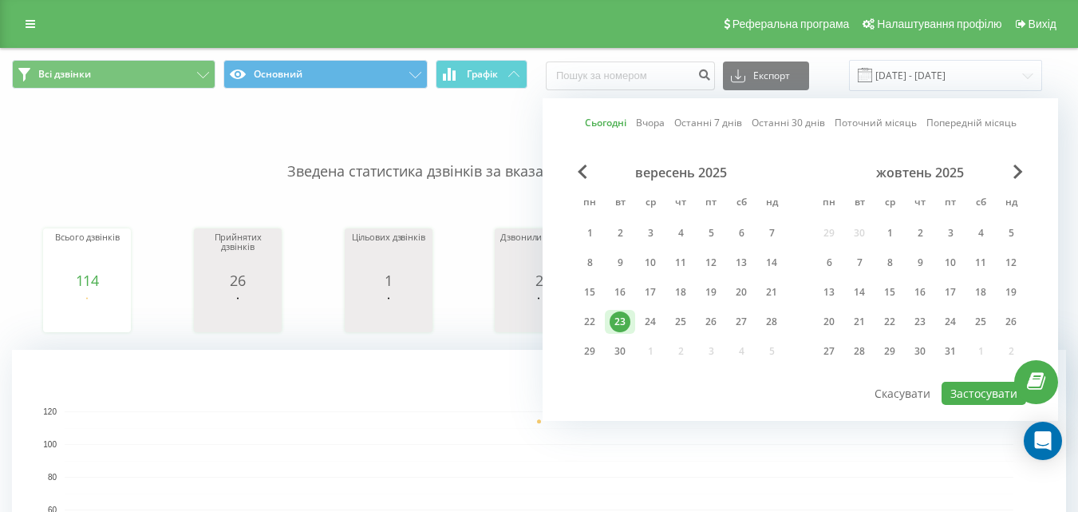
click at [604, 119] on link "Сьогодні" at bounding box center [606, 122] width 42 height 15
click at [963, 398] on button "Застосувати" at bounding box center [984, 393] width 85 height 23
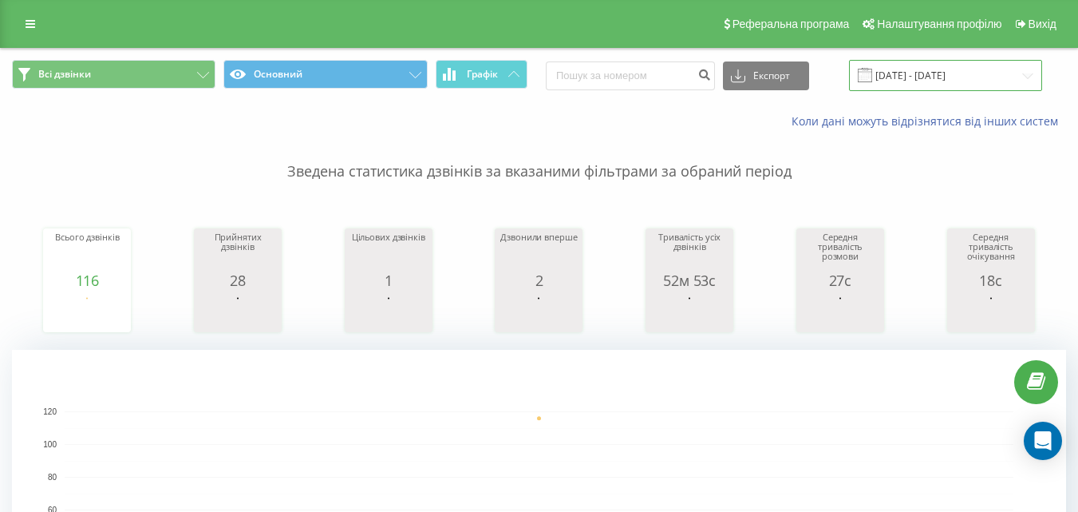
click at [939, 79] on input "[DATE] - [DATE]" at bounding box center [945, 75] width 193 height 31
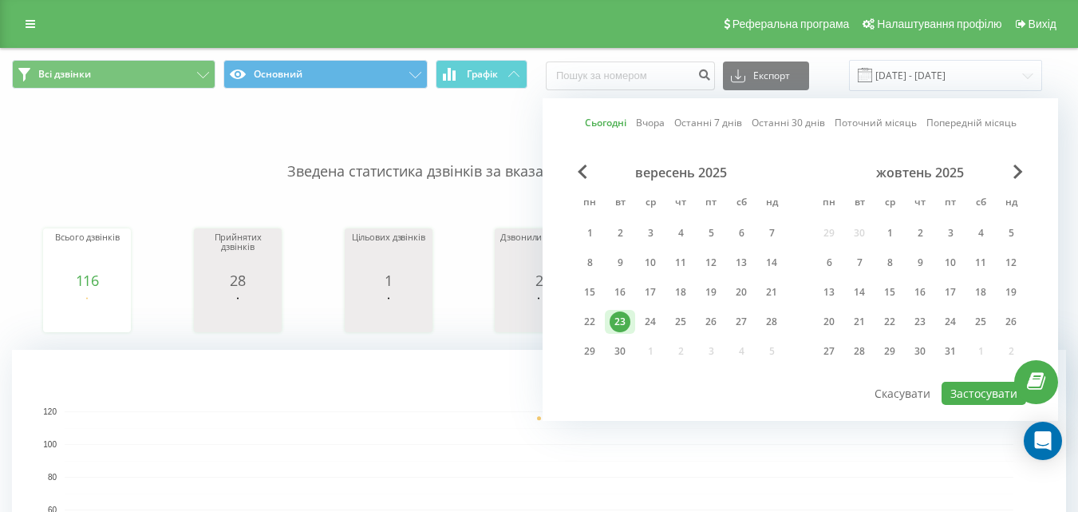
click at [599, 119] on link "Сьогодні" at bounding box center [606, 122] width 42 height 15
click at [975, 392] on button "Застосувати" at bounding box center [984, 393] width 85 height 23
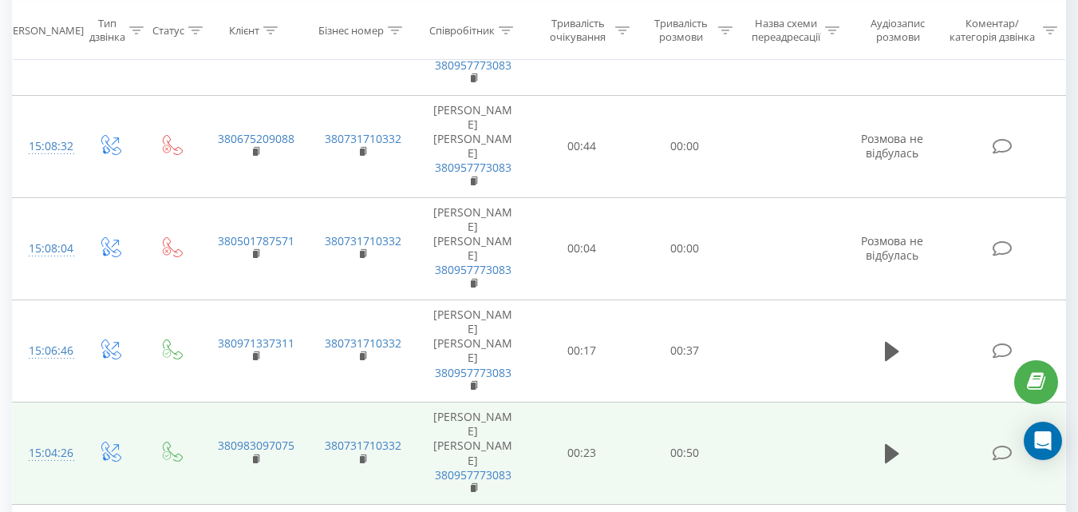
scroll to position [1277, 0]
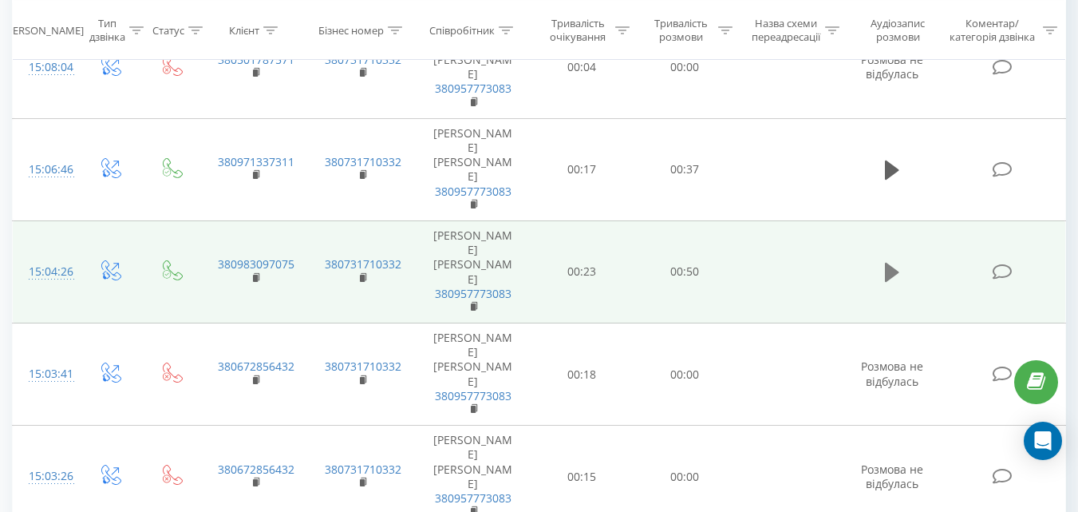
click at [892, 272] on icon at bounding box center [892, 272] width 14 height 19
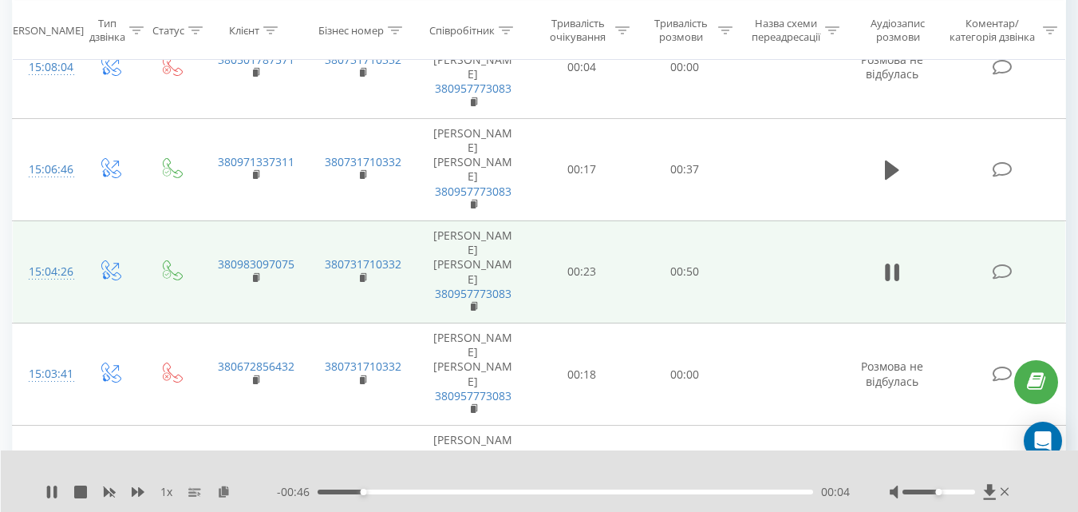
click at [552, 493] on div "00:04" at bounding box center [566, 491] width 496 height 5
click at [666, 492] on div "00:27" at bounding box center [566, 491] width 496 height 5
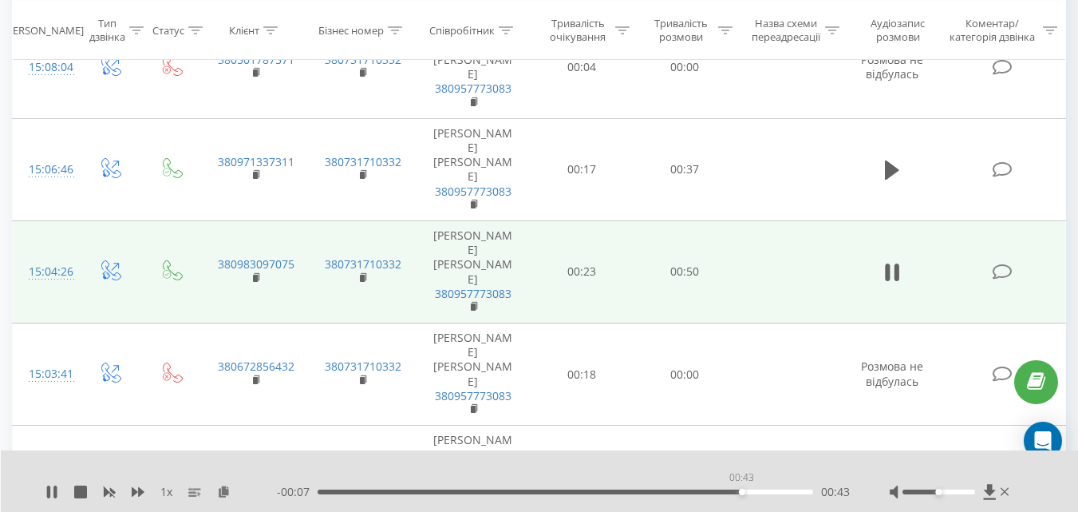
click at [742, 491] on div "00:43" at bounding box center [566, 491] width 496 height 5
click at [776, 493] on div "00:44" at bounding box center [566, 491] width 496 height 5
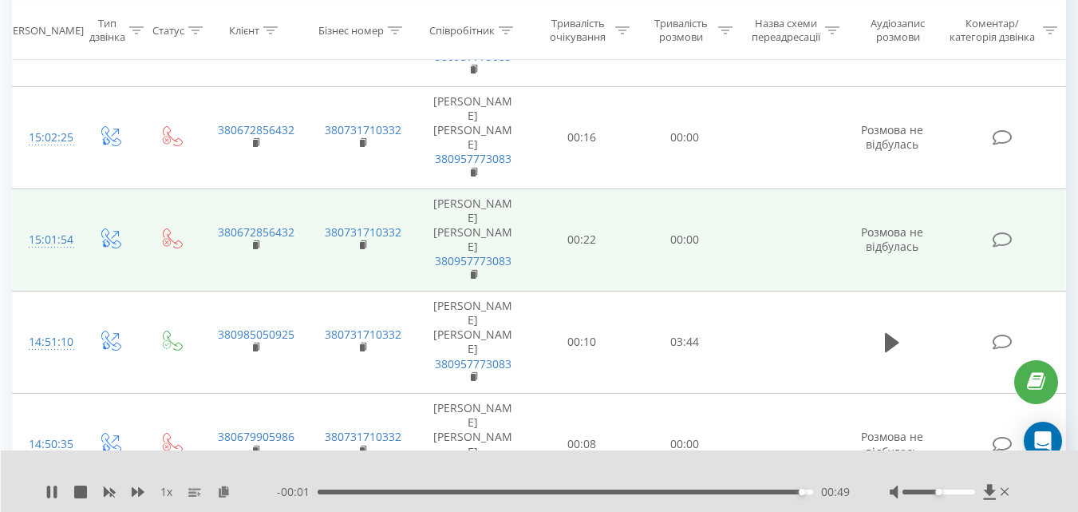
scroll to position [2075, 0]
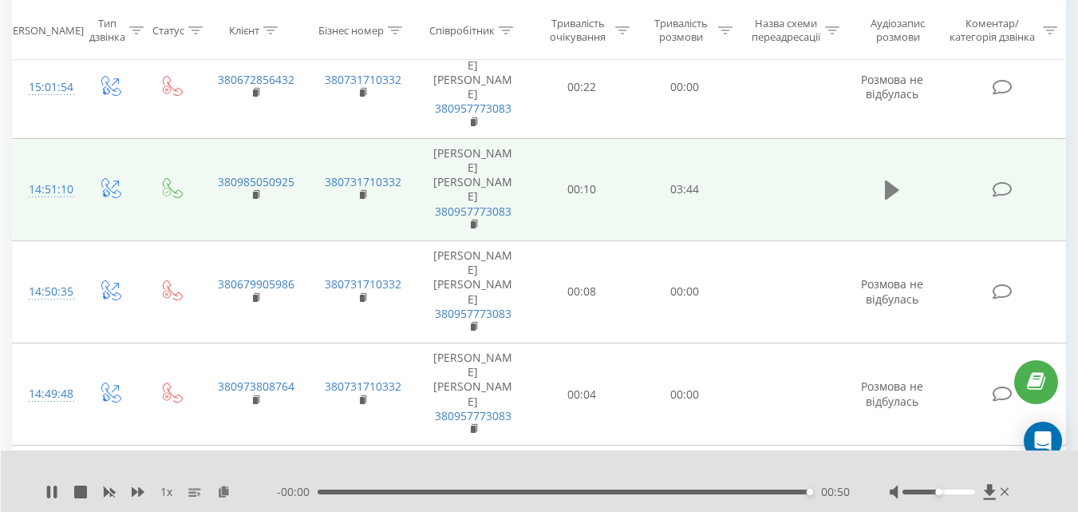
click at [896, 188] on icon at bounding box center [892, 189] width 14 height 19
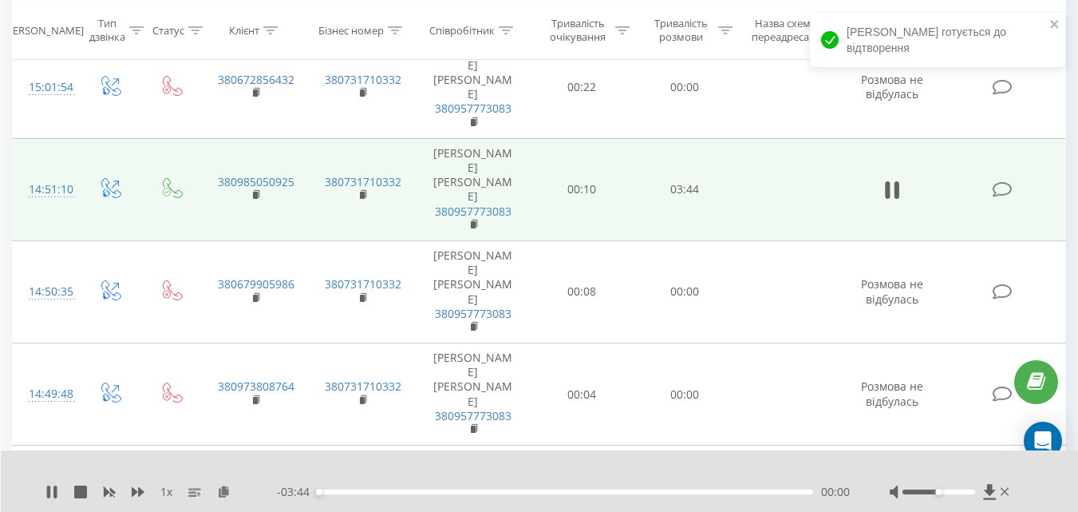
click at [392, 491] on div "00:00" at bounding box center [566, 491] width 496 height 5
click at [510, 493] on div "00:35" at bounding box center [566, 491] width 496 height 5
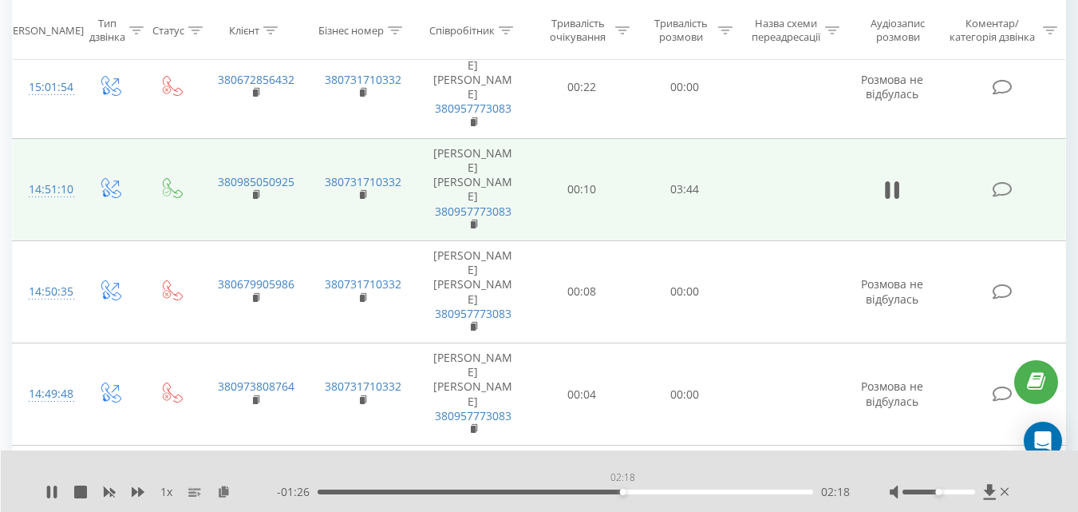
click at [623, 491] on div "02:18" at bounding box center [566, 491] width 496 height 5
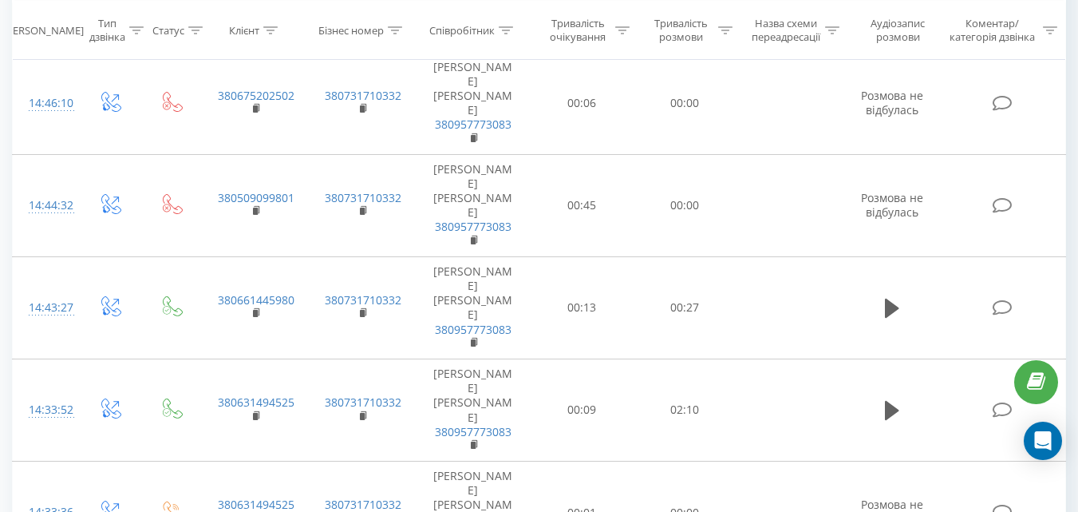
scroll to position [2874, 0]
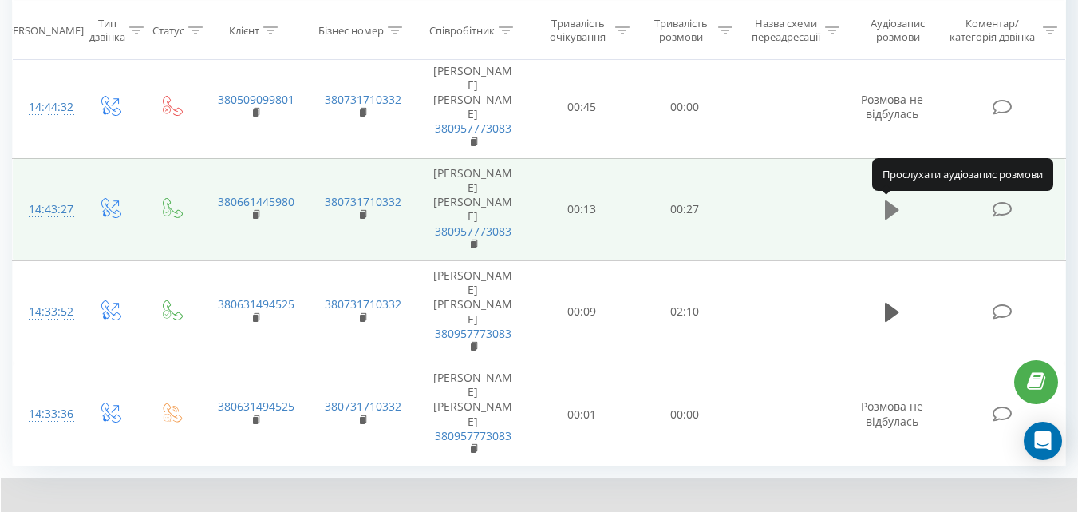
click at [888, 205] on icon at bounding box center [892, 209] width 14 height 19
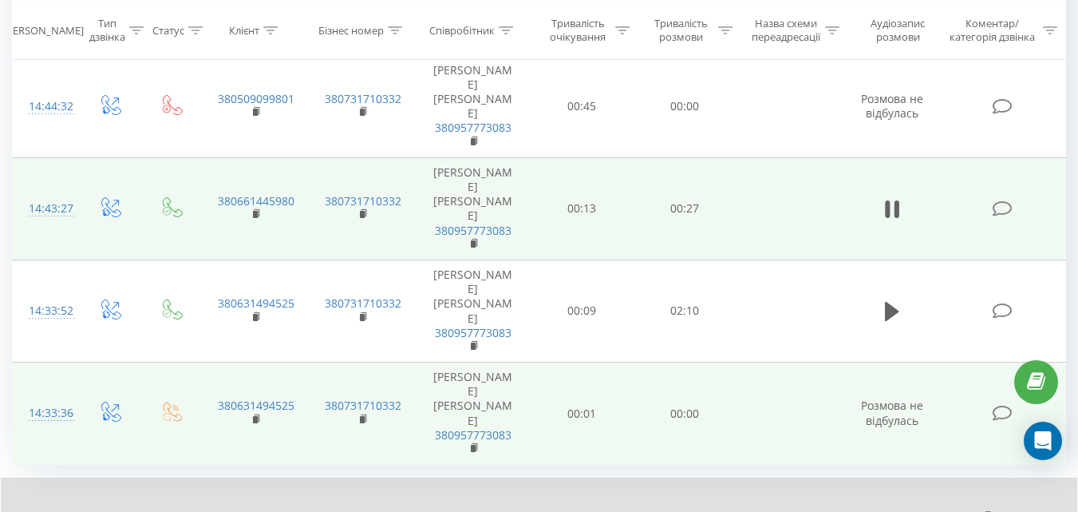
scroll to position [2949, 0]
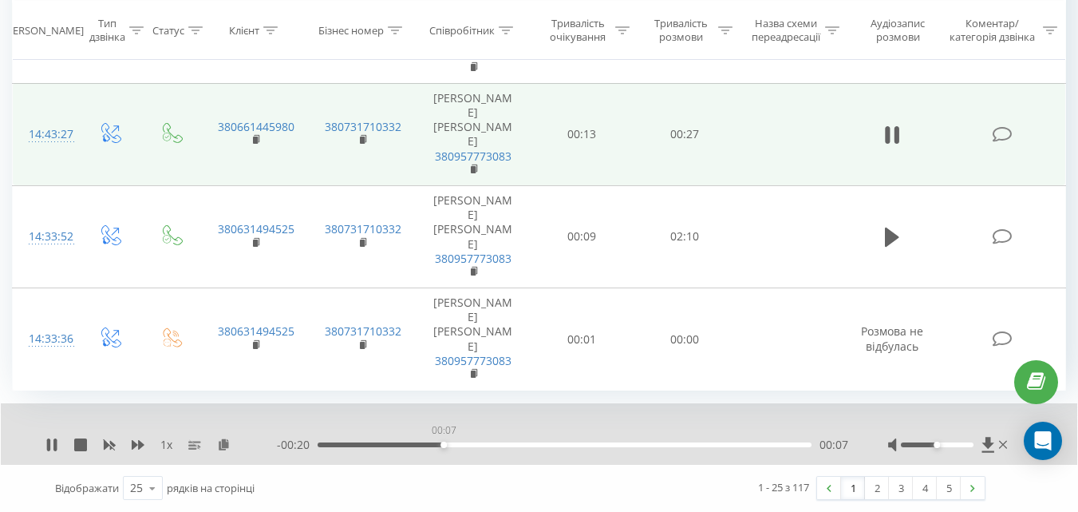
click at [443, 443] on div "00:07" at bounding box center [565, 444] width 494 height 5
click at [595, 447] on div "00:08" at bounding box center [565, 444] width 494 height 5
click at [706, 445] on div "00:21" at bounding box center [565, 444] width 494 height 5
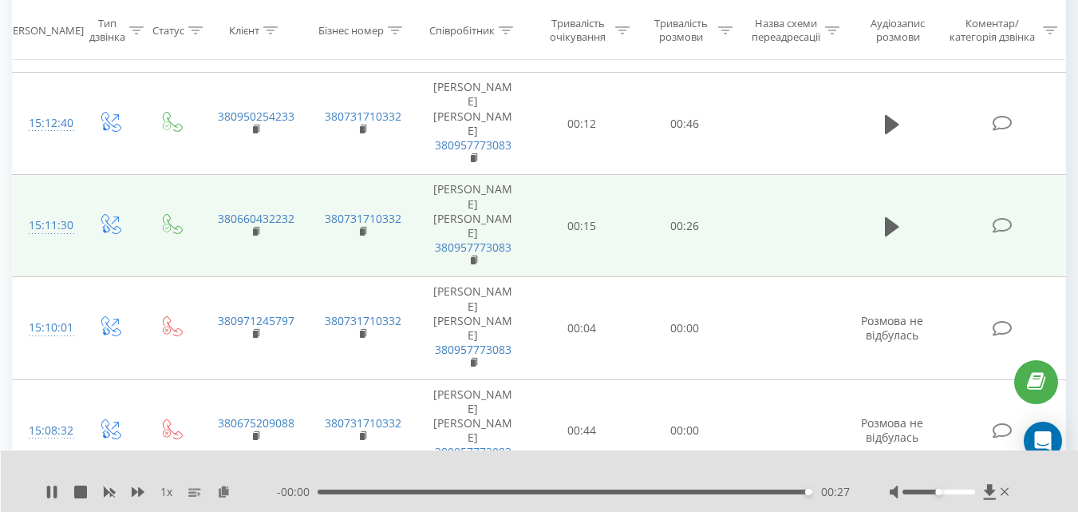
scroll to position [798, 0]
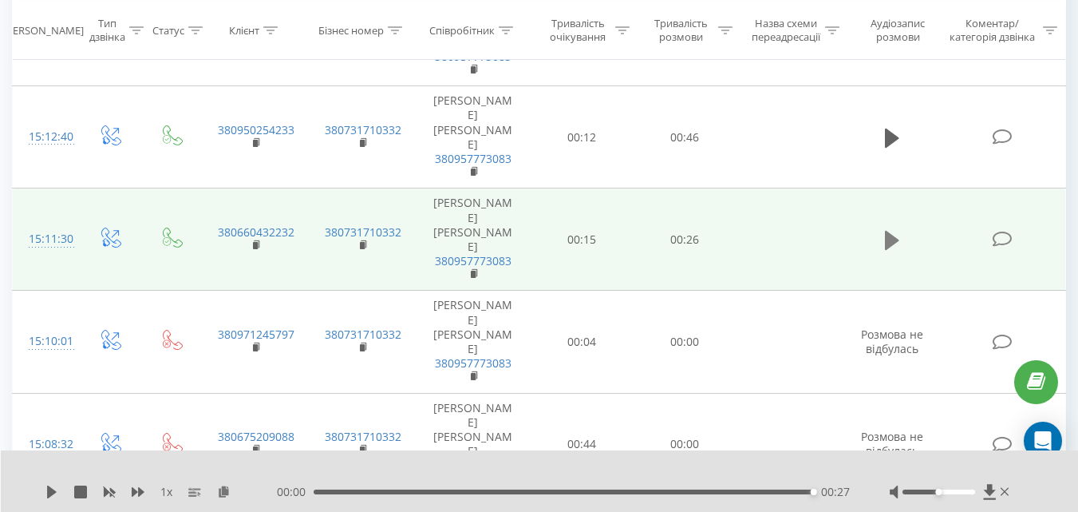
click at [891, 240] on icon at bounding box center [892, 240] width 14 height 19
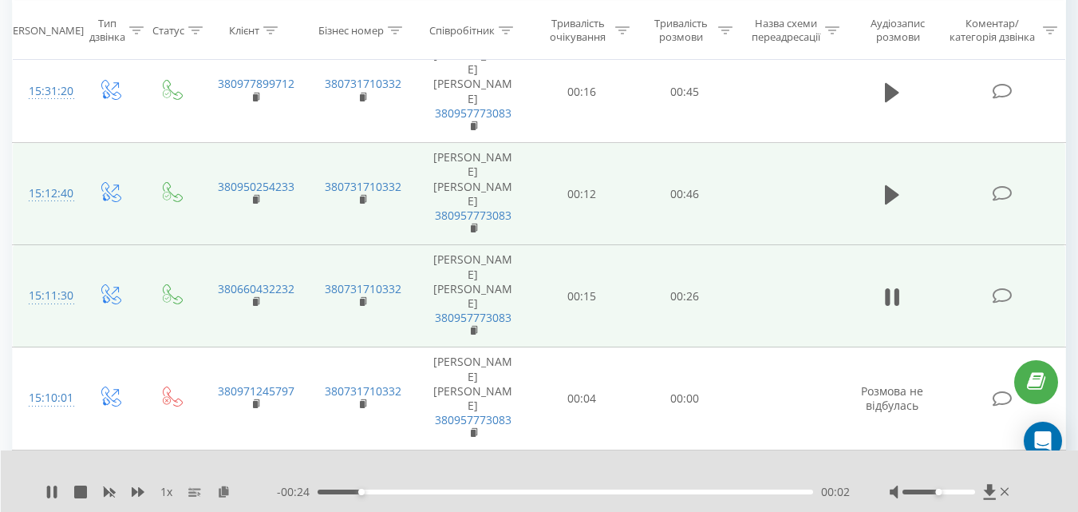
scroll to position [718, 0]
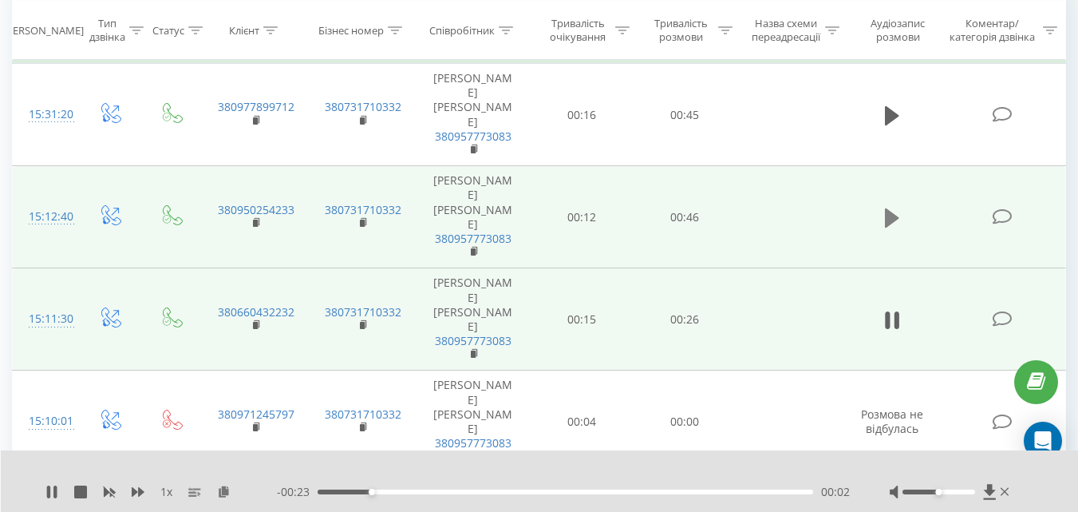
click at [894, 219] on icon at bounding box center [892, 217] width 14 height 19
click at [49, 485] on div "1 x" at bounding box center [160, 492] width 231 height 16
click at [52, 493] on icon at bounding box center [51, 491] width 13 height 13
click at [224, 491] on icon at bounding box center [224, 490] width 14 height 11
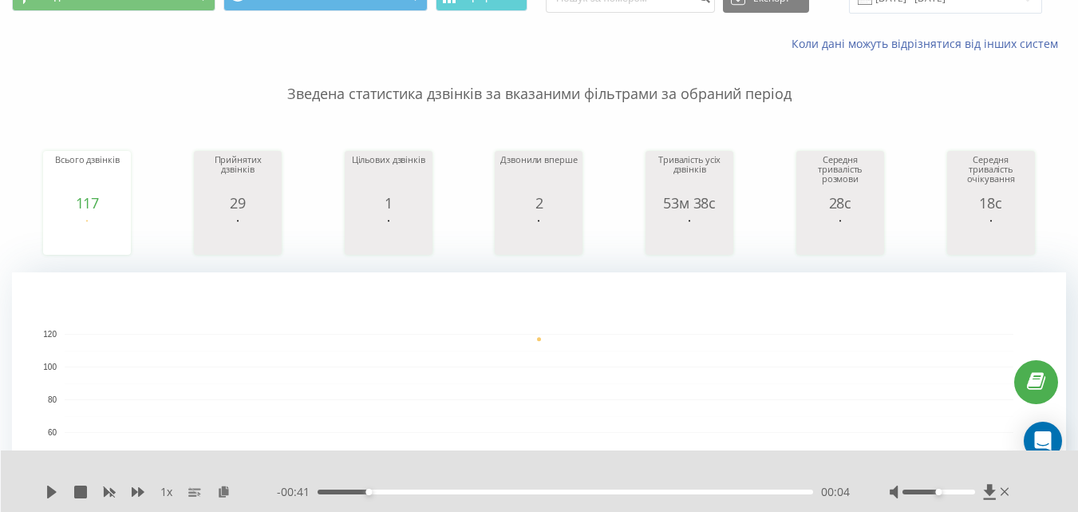
scroll to position [0, 0]
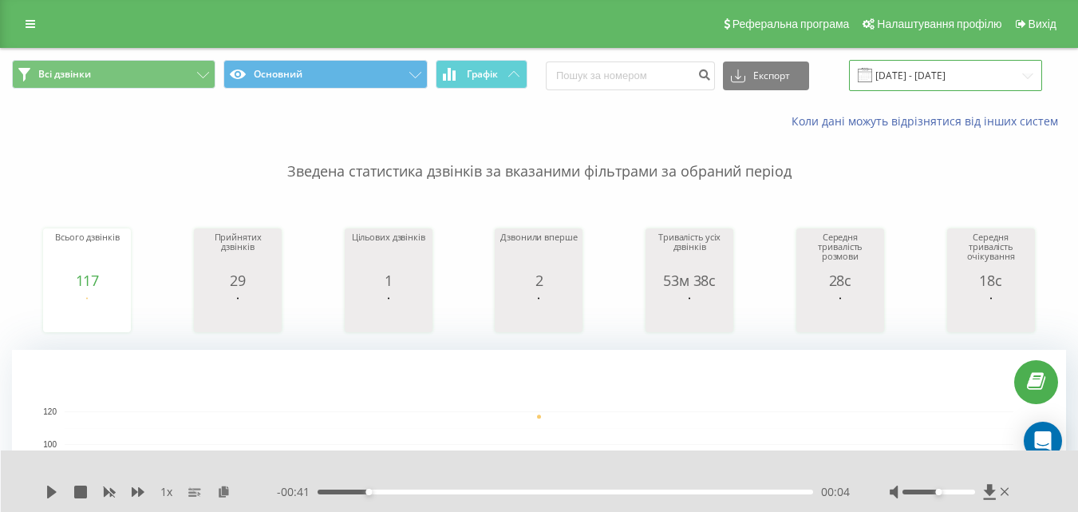
click at [929, 81] on input "[DATE] - [DATE]" at bounding box center [945, 75] width 193 height 31
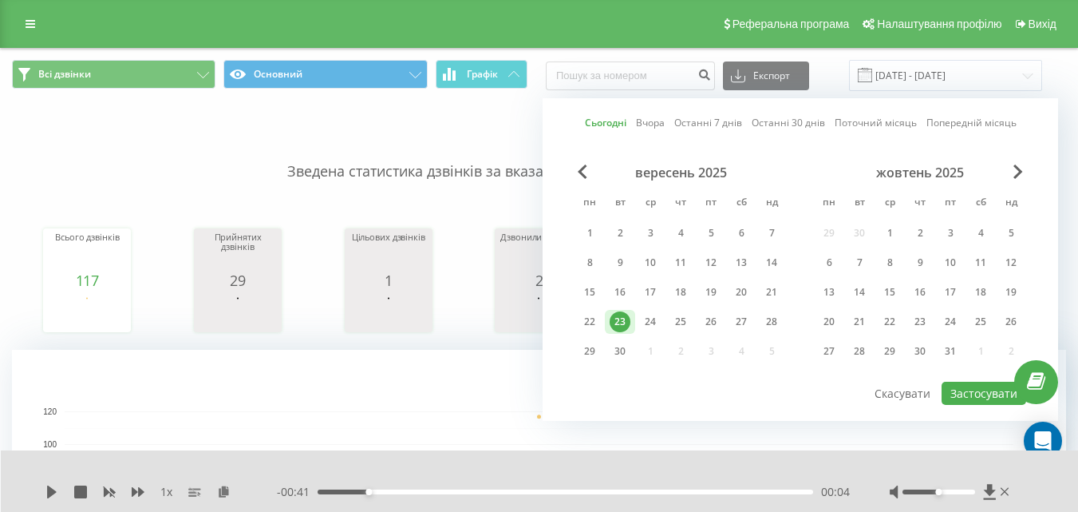
click at [599, 128] on link "Сьогодні" at bounding box center [606, 122] width 42 height 15
click at [980, 399] on button "Застосувати" at bounding box center [984, 393] width 85 height 23
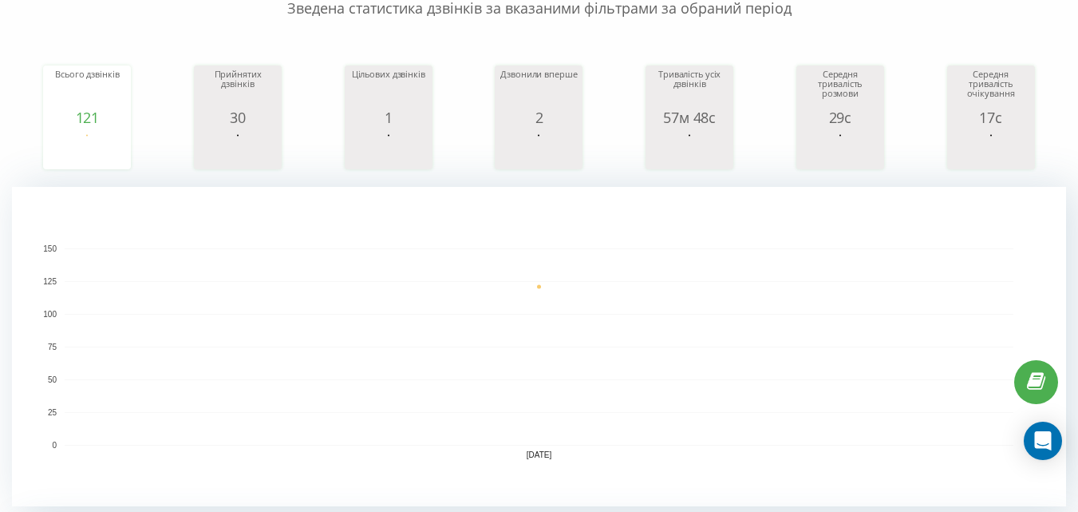
scroll to position [479, 0]
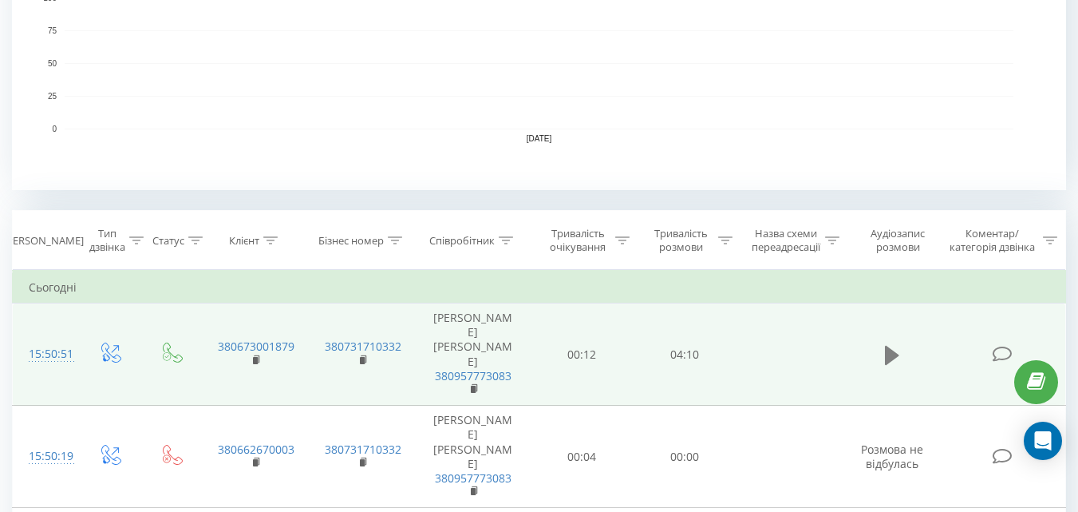
click at [892, 357] on icon at bounding box center [892, 354] width 14 height 19
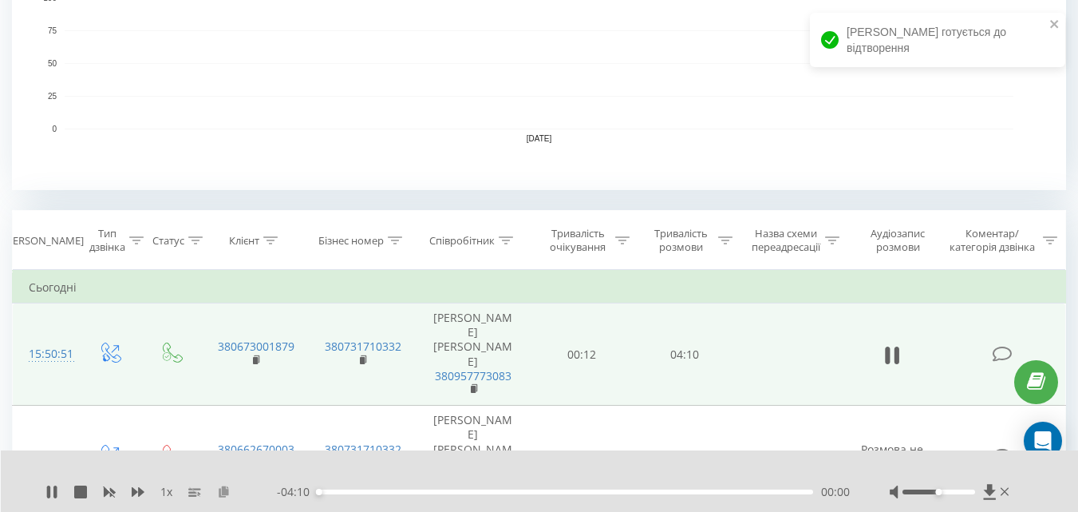
click at [222, 488] on icon at bounding box center [224, 490] width 14 height 11
click at [55, 489] on icon at bounding box center [54, 491] width 3 height 13
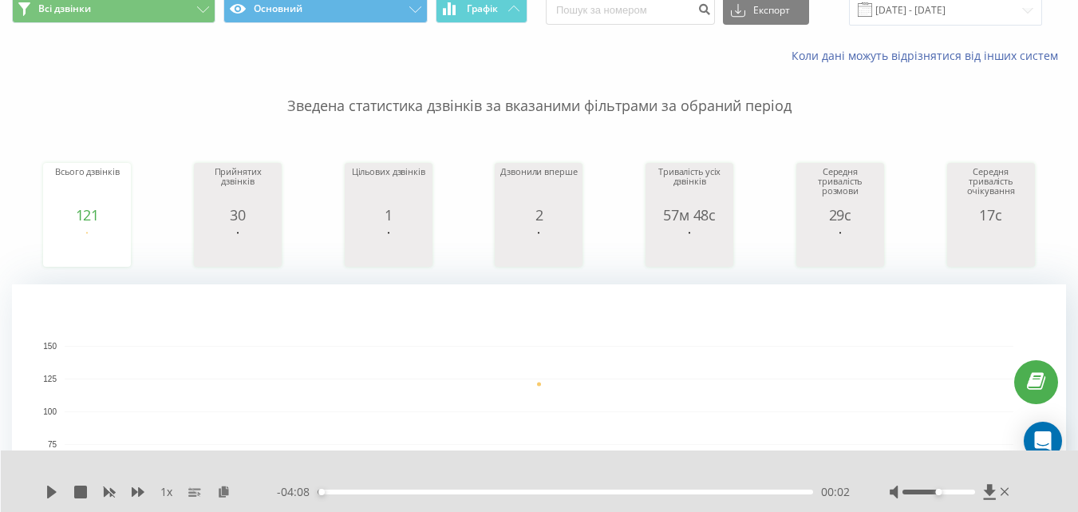
scroll to position [0, 0]
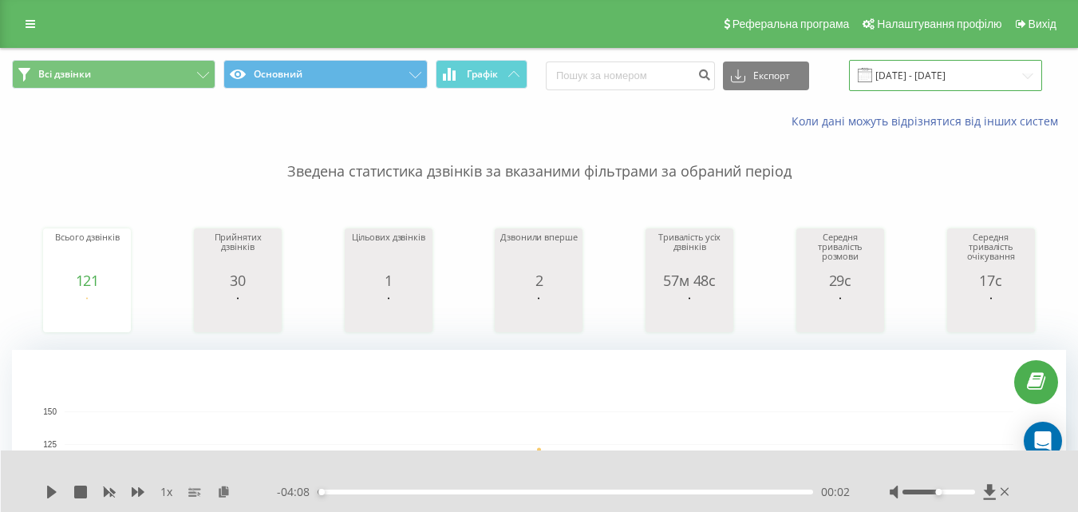
click at [944, 73] on input "[DATE] - [DATE]" at bounding box center [945, 75] width 193 height 31
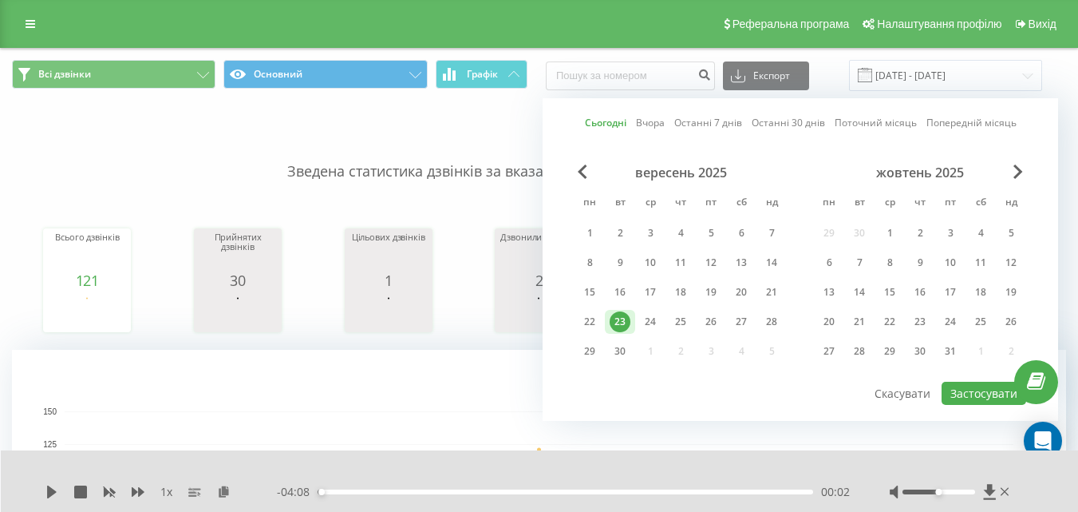
click at [606, 128] on link "Сьогодні" at bounding box center [606, 122] width 42 height 15
click at [607, 122] on link "Сьогодні" at bounding box center [606, 122] width 42 height 15
drag, startPoint x: 979, startPoint y: 398, endPoint x: 683, endPoint y: 278, distance: 319.4
click at [979, 398] on button "Застосувати" at bounding box center [984, 393] width 85 height 23
